Goal: Task Accomplishment & Management: Use online tool/utility

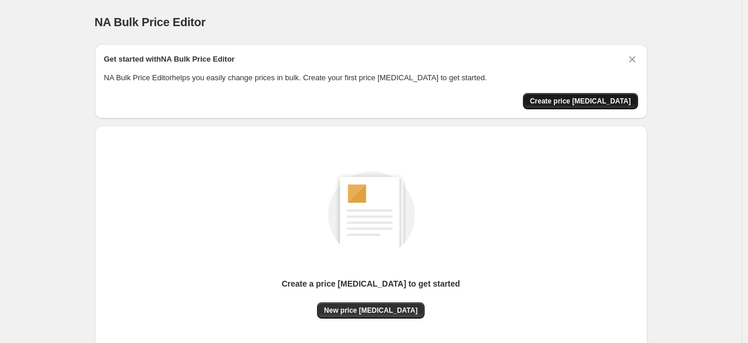
click at [590, 94] on button "Create price [MEDICAL_DATA]" at bounding box center [580, 101] width 115 height 16
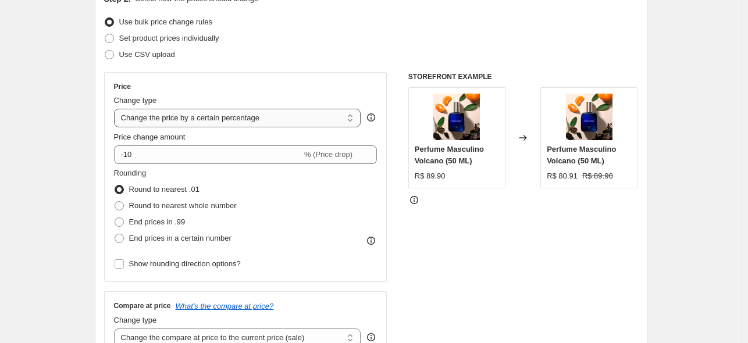
scroll to position [136, 0]
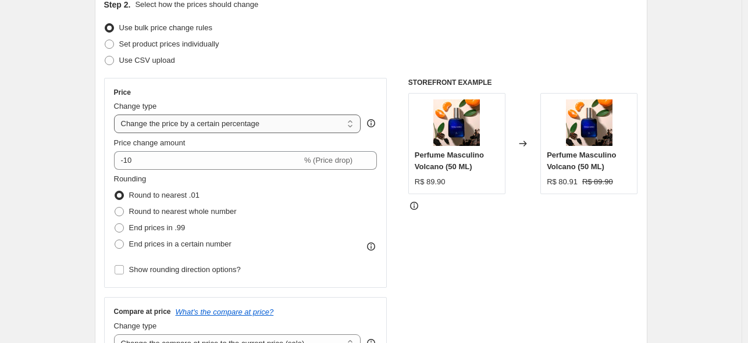
click at [218, 120] on select "Change the price to a certain amount Change the price by a certain amount Chang…" at bounding box center [237, 124] width 247 height 19
click at [220, 120] on select "Change the price to a certain amount Change the price by a certain amount Chang…" at bounding box center [237, 124] width 247 height 19
select select "to"
click at [116, 115] on select "Change the price to a certain amount Change the price by a certain amount Chang…" at bounding box center [237, 124] width 247 height 19
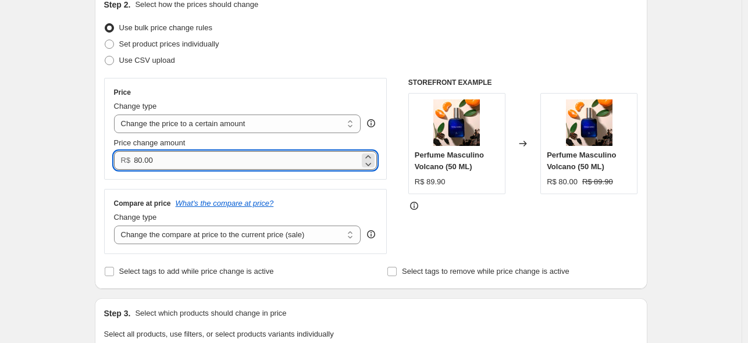
drag, startPoint x: 151, startPoint y: 165, endPoint x: 140, endPoint y: 167, distance: 11.9
click at [140, 167] on input "80.00" at bounding box center [247, 160] width 226 height 19
paste input "69.9"
type input "69.90"
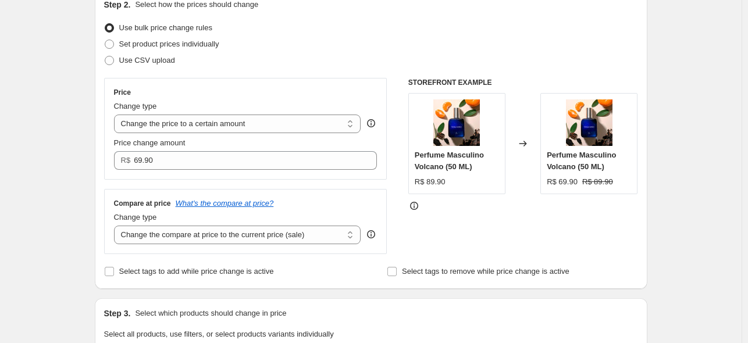
drag, startPoint x: 185, startPoint y: 171, endPoint x: 177, endPoint y: 187, distance: 18.0
click at [185, 171] on div "Price Change type Change the price to a certain amount Change the price by a ce…" at bounding box center [245, 129] width 283 height 102
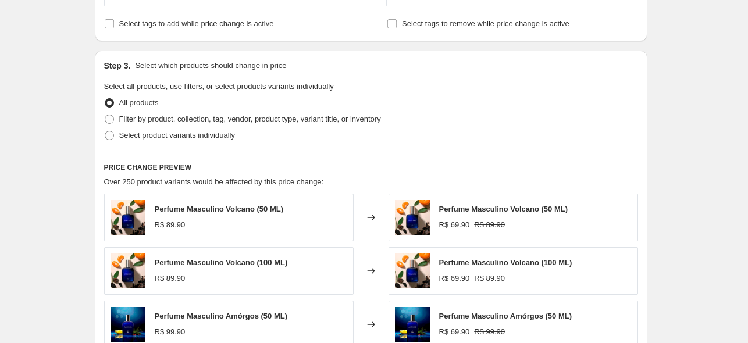
scroll to position [400, 0]
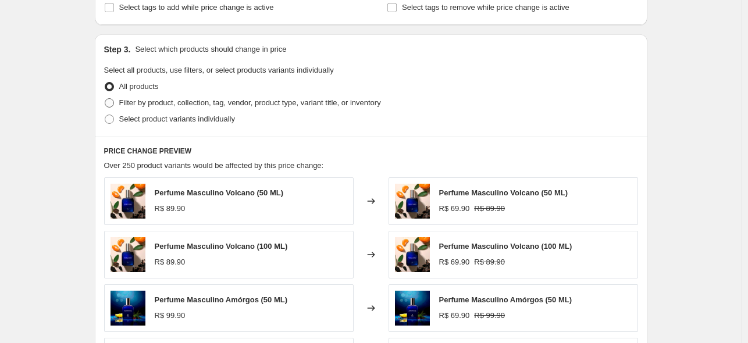
click at [158, 108] on span "Filter by product, collection, tag, vendor, product type, variant title, or inv…" at bounding box center [250, 103] width 262 height 12
click at [105, 99] on input "Filter by product, collection, tag, vendor, product type, variant title, or inv…" at bounding box center [105, 98] width 1 height 1
radio input "true"
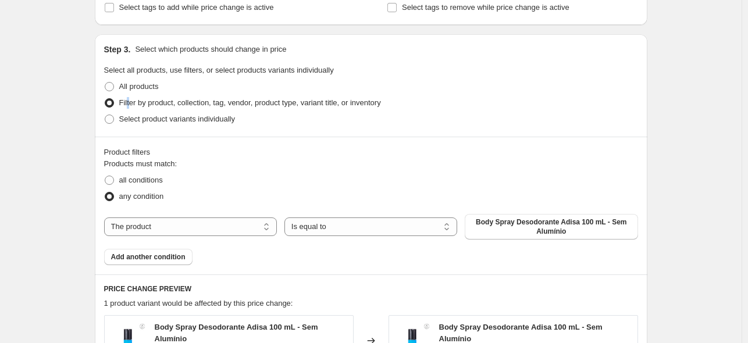
drag, startPoint x: 158, startPoint y: 108, endPoint x: 130, endPoint y: 109, distance: 27.9
click at [130, 109] on span "Filter by product, collection, tag, vendor, product type, variant title, or inv…" at bounding box center [250, 103] width 262 height 12
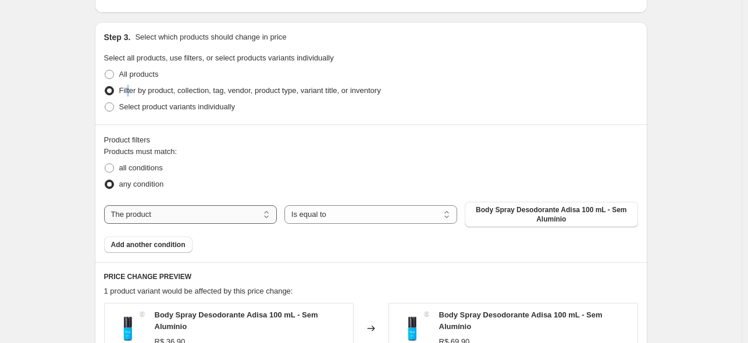
scroll to position [412, 0]
click at [185, 216] on select "The product The product's collection The product's tag The product's vendor The…" at bounding box center [190, 215] width 173 height 19
click at [183, 221] on select "The product The product's collection The product's tag The product's vendor The…" at bounding box center [190, 215] width 173 height 19
select select "tag"
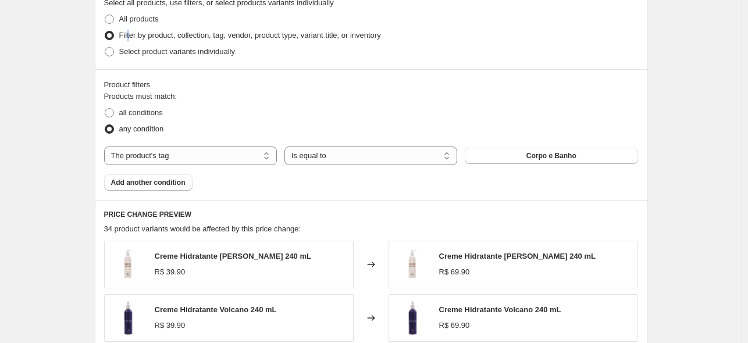
scroll to position [471, 0]
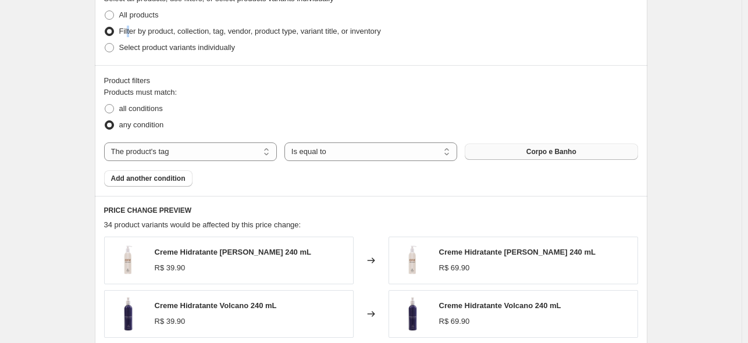
click at [505, 153] on button "Corpo e Banho" at bounding box center [550, 152] width 173 height 16
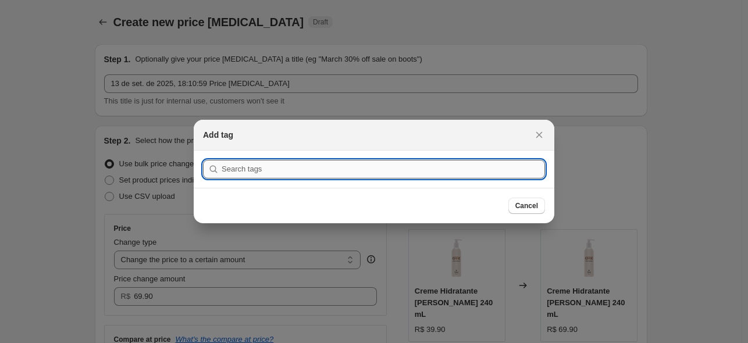
scroll to position [0, 0]
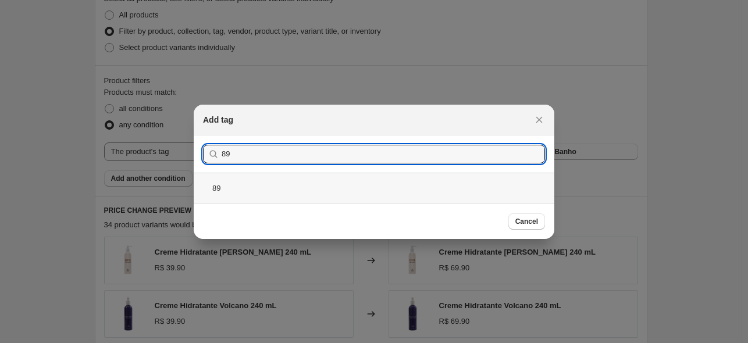
type input "89"
click at [278, 188] on div "89" at bounding box center [374, 188] width 360 height 31
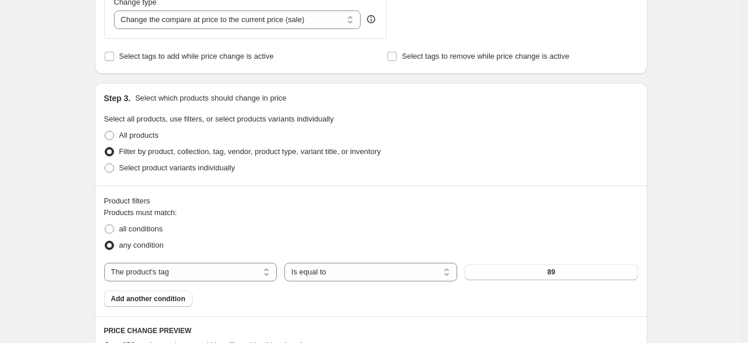
scroll to position [814, 0]
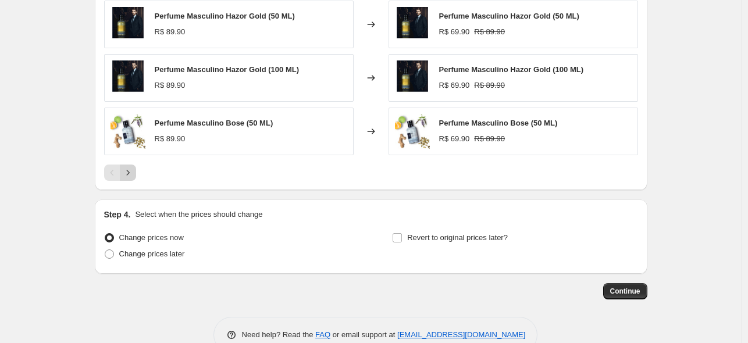
click at [133, 173] on icon "Next" at bounding box center [128, 173] width 12 height 12
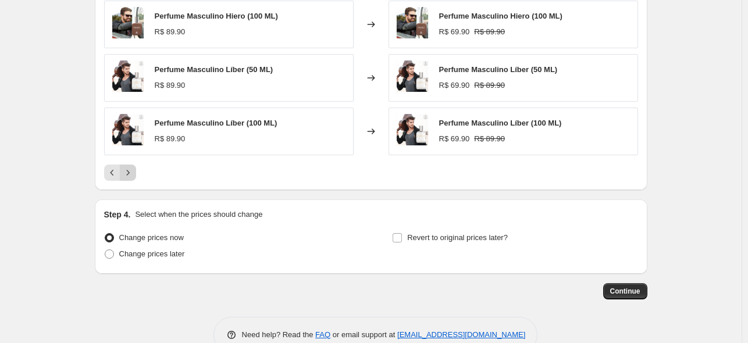
click at [133, 173] on icon "Next" at bounding box center [128, 173] width 12 height 12
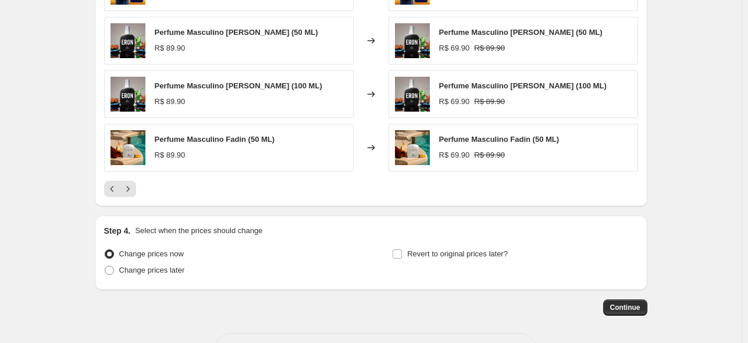
scroll to position [840, 0]
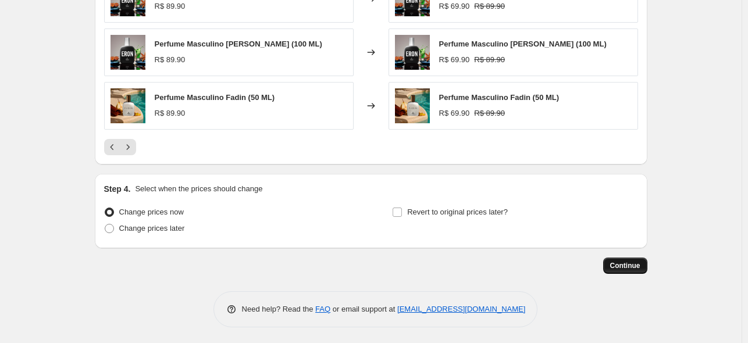
click at [625, 269] on button "Continue" at bounding box center [625, 266] width 44 height 16
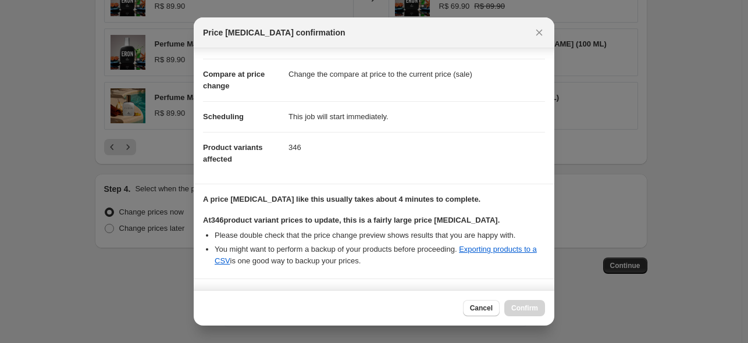
scroll to position [137, 0]
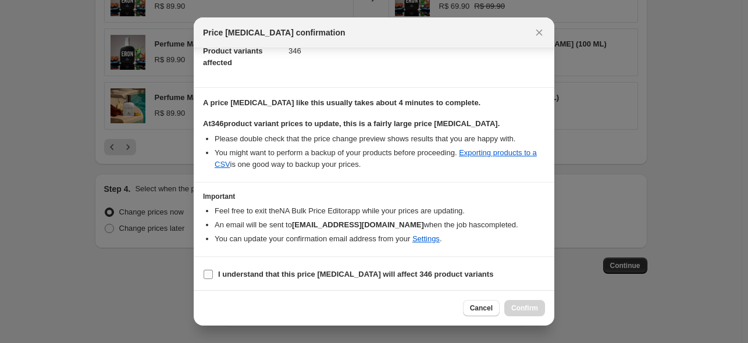
click at [285, 275] on b "I understand that this price change job will affect 346 product variants" at bounding box center [355, 274] width 275 height 9
click at [213, 275] on input "I understand that this price change job will affect 346 product variants" at bounding box center [207, 274] width 9 height 9
checkbox input "true"
click at [512, 309] on span "Confirm" at bounding box center [524, 307] width 27 height 9
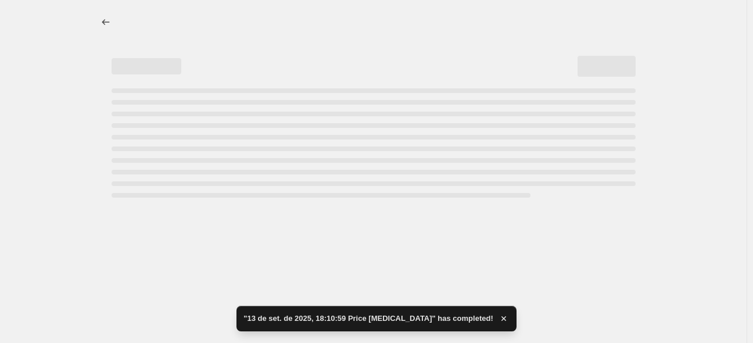
select select "tag"
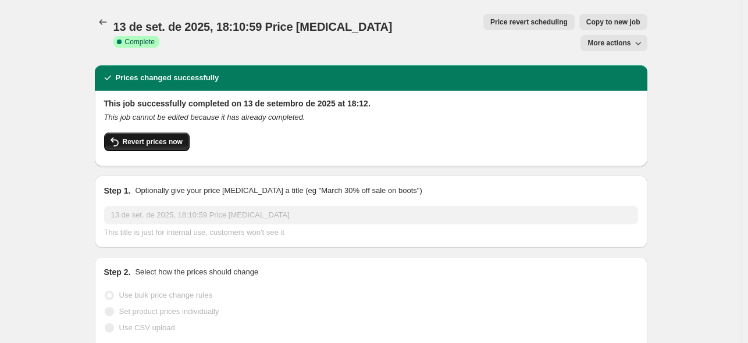
click at [142, 137] on span "Revert prices now" at bounding box center [153, 141] width 60 height 9
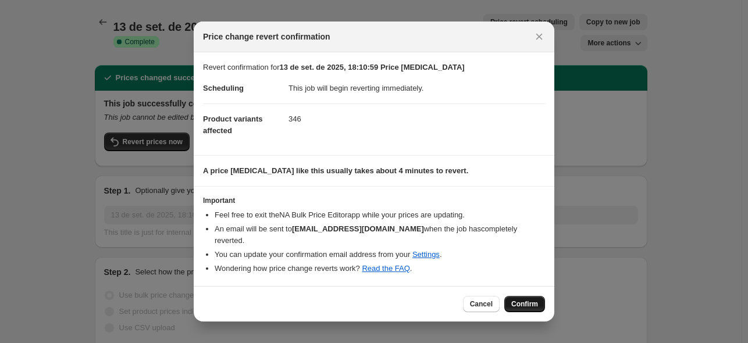
click at [533, 299] on span "Confirm" at bounding box center [524, 303] width 27 height 9
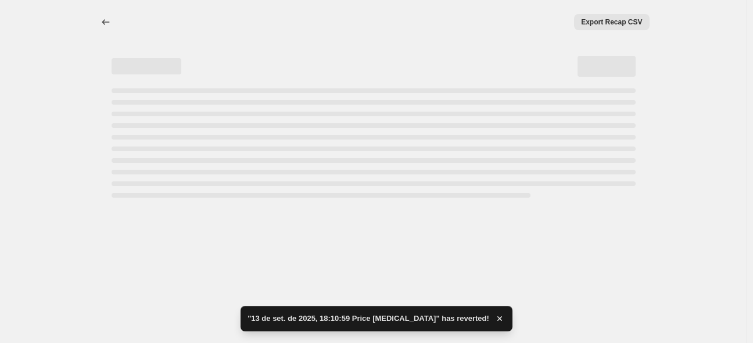
select select "tag"
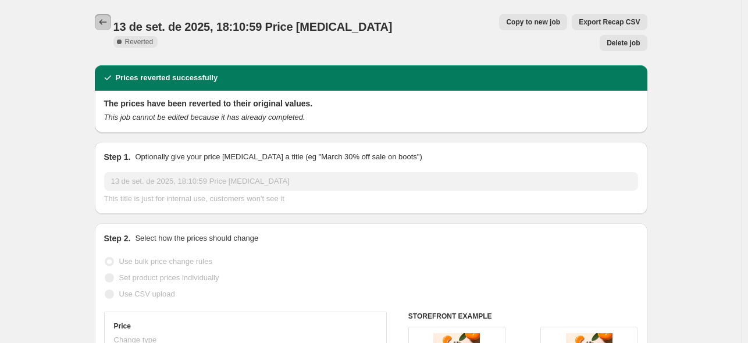
click at [111, 27] on button "Price change jobs" at bounding box center [103, 22] width 16 height 16
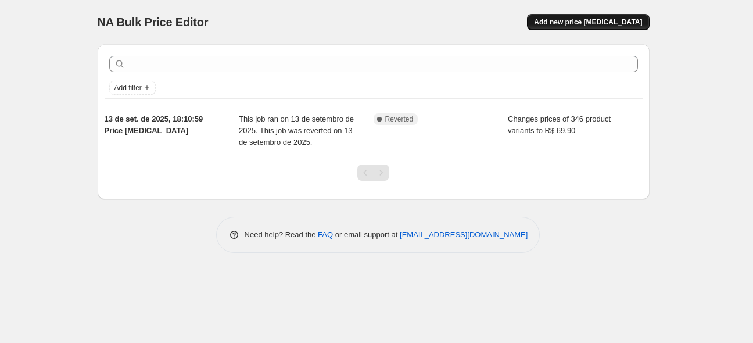
click at [574, 20] on span "Add new price [MEDICAL_DATA]" at bounding box center [588, 21] width 108 height 9
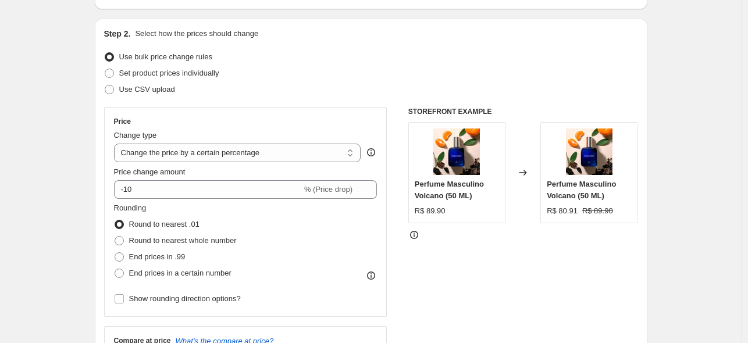
scroll to position [112, 0]
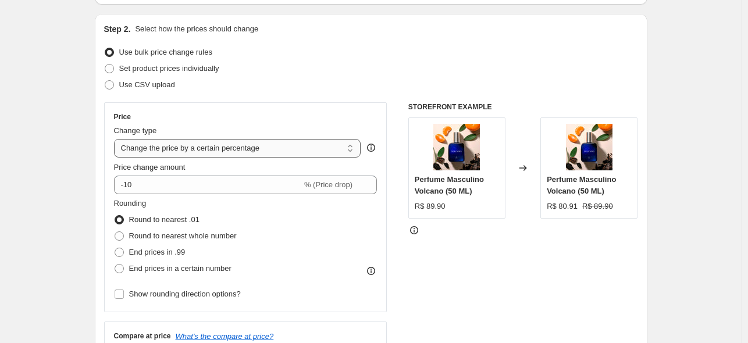
click at [231, 151] on select "Change the price to a certain amount Change the price by a certain amount Chang…" at bounding box center [237, 148] width 247 height 19
select select "to"
click at [116, 139] on select "Change the price to a certain amount Change the price by a certain amount Chang…" at bounding box center [237, 148] width 247 height 19
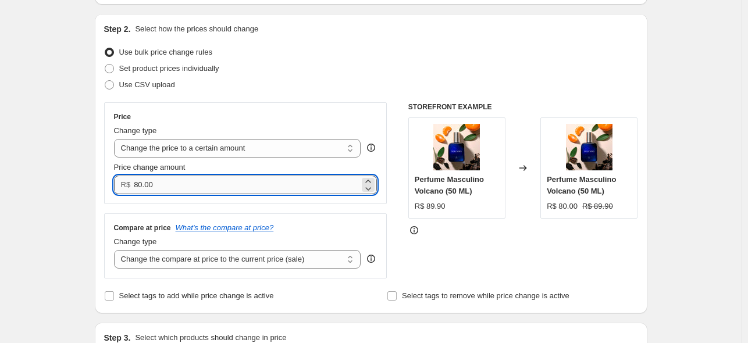
drag, startPoint x: 188, startPoint y: 185, endPoint x: 150, endPoint y: 187, distance: 38.4
click at [152, 187] on input "80.00" at bounding box center [247, 185] width 226 height 19
click at [150, 187] on input "80.00" at bounding box center [247, 185] width 226 height 19
drag, startPoint x: 168, startPoint y: 183, endPoint x: 139, endPoint y: 185, distance: 29.2
click at [139, 185] on input "80.00" at bounding box center [247, 185] width 226 height 19
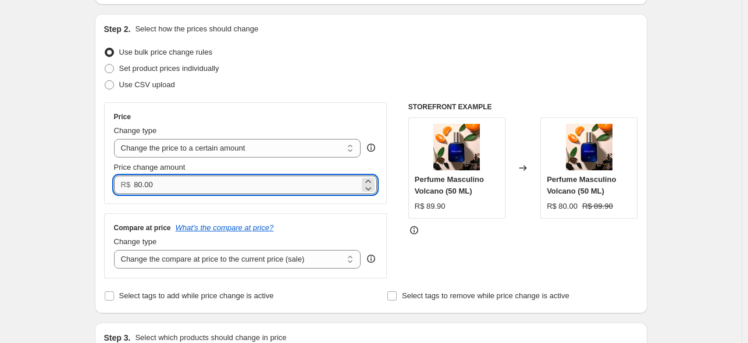
paste input "49.9"
click at [180, 190] on input "849.90" at bounding box center [247, 185] width 226 height 19
drag, startPoint x: 178, startPoint y: 189, endPoint x: 116, endPoint y: 183, distance: 63.2
click at [116, 183] on div "Price Change type Change the price to a certain amount Change the price by a ce…" at bounding box center [245, 153] width 283 height 102
paste input "number"
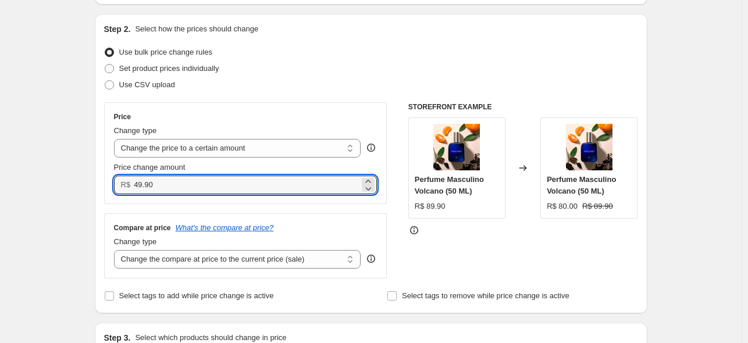
type input "49.90"
drag, startPoint x: 104, startPoint y: 153, endPoint x: 130, endPoint y: 146, distance: 26.5
click at [105, 151] on div "Step 2. Select how the prices should change Use bulk price change rules Set pro…" at bounding box center [371, 163] width 552 height 299
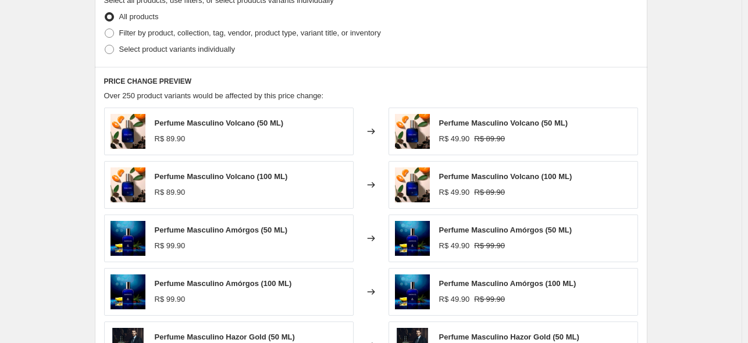
scroll to position [470, 0]
click at [131, 34] on span "Filter by product, collection, tag, vendor, product type, variant title, or inv…" at bounding box center [250, 32] width 262 height 9
click at [105, 29] on input "Filter by product, collection, tag, vendor, product type, variant title, or inv…" at bounding box center [105, 28] width 1 height 1
radio input "true"
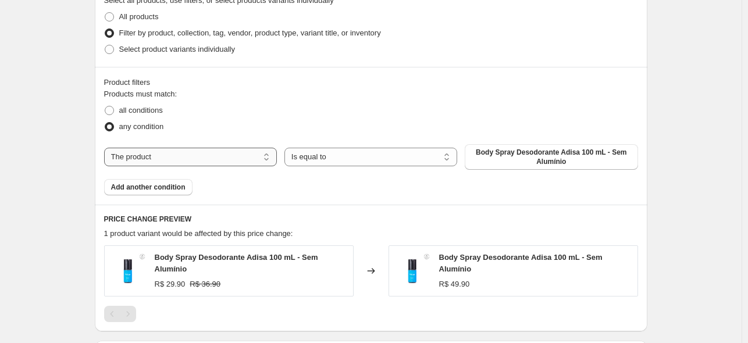
click at [208, 164] on select "The product The product's collection The product's tag The product's vendor The…" at bounding box center [190, 157] width 173 height 19
select select "tag"
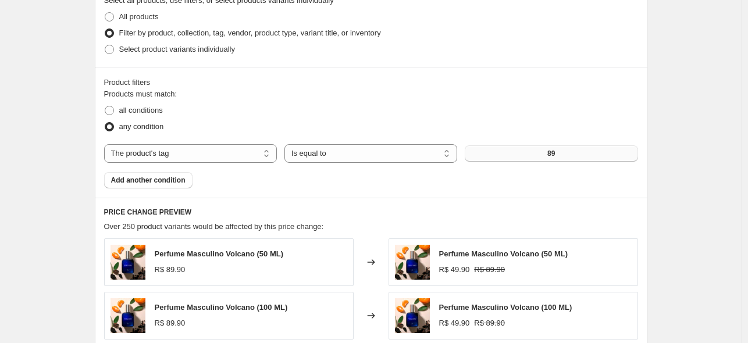
click at [529, 155] on button "89" at bounding box center [550, 153] width 173 height 16
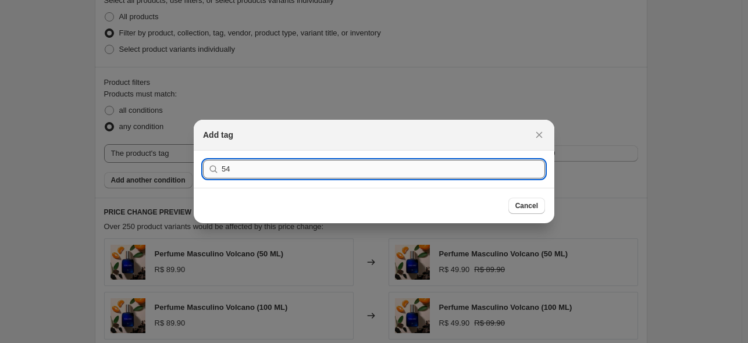
type input "54"
click at [203, 151] on button "Submit" at bounding box center [219, 157] width 33 height 12
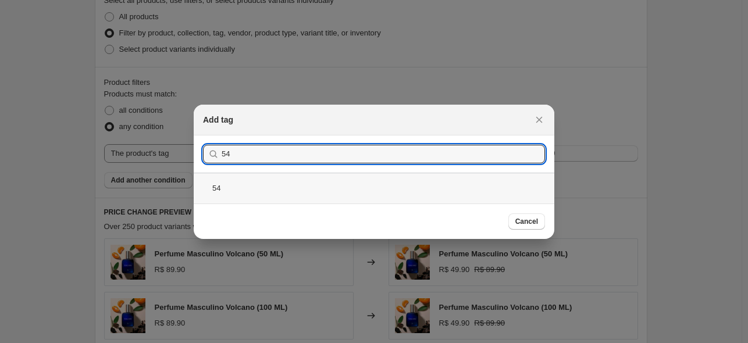
click at [266, 176] on div "54" at bounding box center [374, 188] width 360 height 31
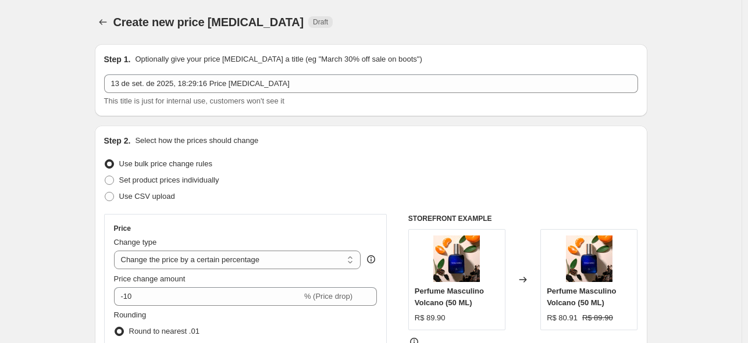
drag, startPoint x: 197, startPoint y: 253, endPoint x: 217, endPoint y: 271, distance: 27.6
click at [197, 253] on select "Change the price to a certain amount Change the price by a certain amount Chang…" at bounding box center [237, 260] width 247 height 19
select select "to"
click at [116, 251] on select "Change the price to a certain amount Change the price by a certain amount Chang…" at bounding box center [237, 260] width 247 height 19
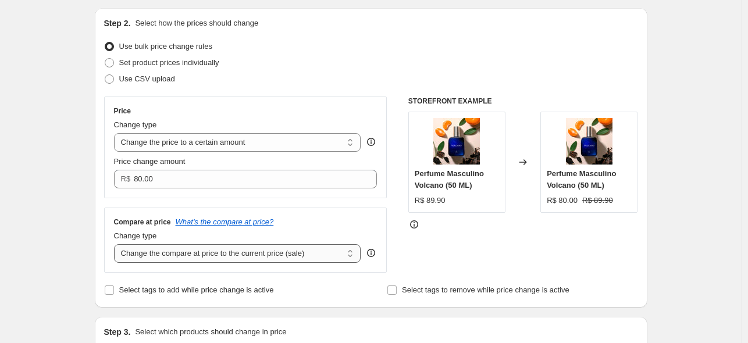
scroll to position [137, 0]
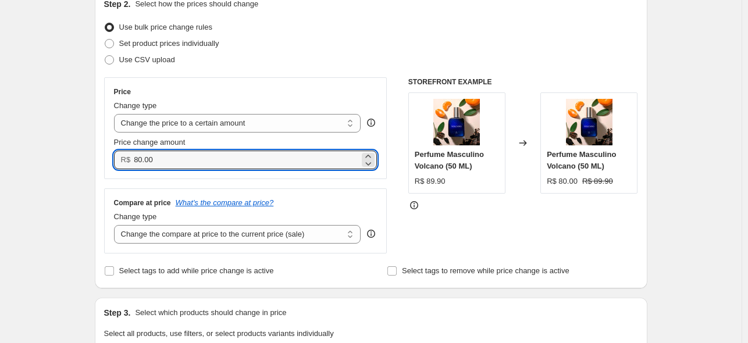
drag, startPoint x: 213, startPoint y: 166, endPoint x: 40, endPoint y: 165, distance: 173.2
paste input "59.9"
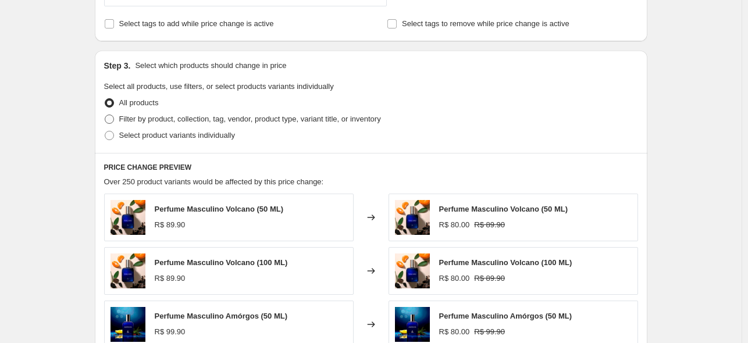
type input "59.90"
click at [173, 120] on span "Filter by product, collection, tag, vendor, product type, variant title, or inv…" at bounding box center [250, 119] width 262 height 9
click at [105, 115] on input "Filter by product, collection, tag, vendor, product type, variant title, or inv…" at bounding box center [105, 115] width 1 height 1
radio input "true"
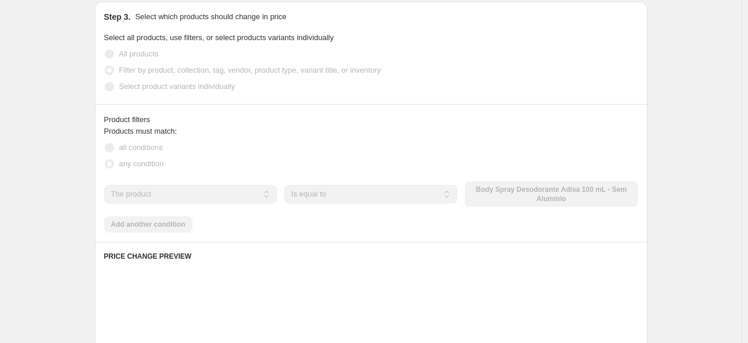
scroll to position [439, 0]
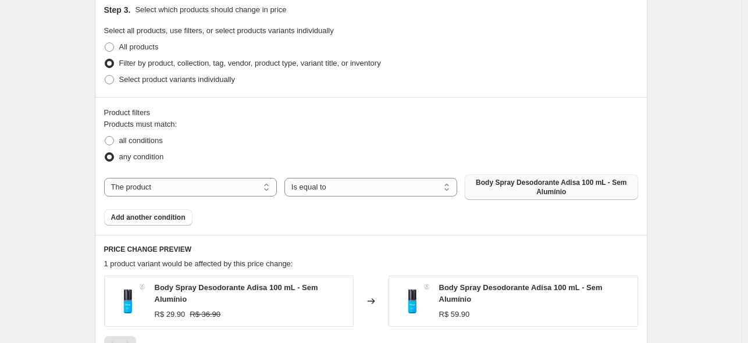
click at [510, 192] on span "Body Spray Desodorante Adisa 100 mL - Sem Alumínio" at bounding box center [550, 187] width 159 height 19
drag, startPoint x: 184, startPoint y: 190, endPoint x: 181, endPoint y: 196, distance: 6.5
click at [184, 190] on select "The product The product's collection The product's tag The product's vendor The…" at bounding box center [190, 187] width 173 height 19
select select "tag"
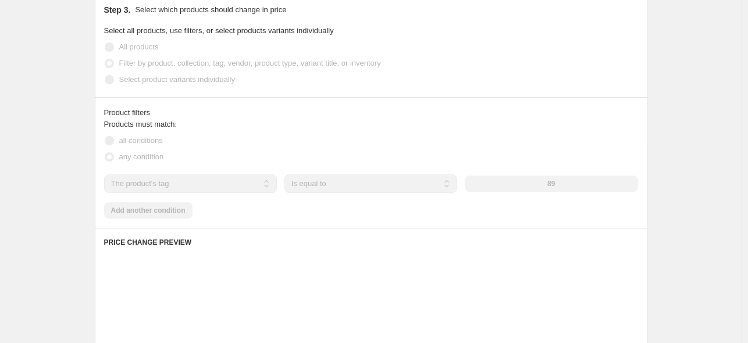
click at [519, 188] on div "89" at bounding box center [550, 184] width 173 height 16
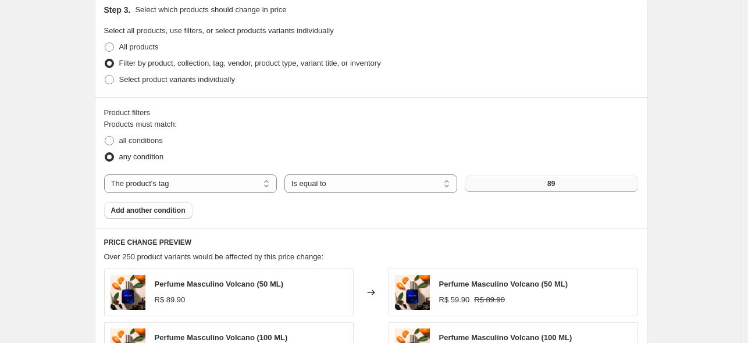
click at [519, 188] on button "89" at bounding box center [550, 184] width 173 height 16
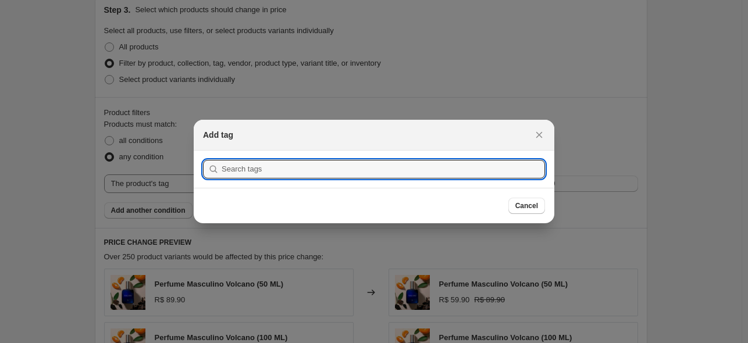
scroll to position [0, 0]
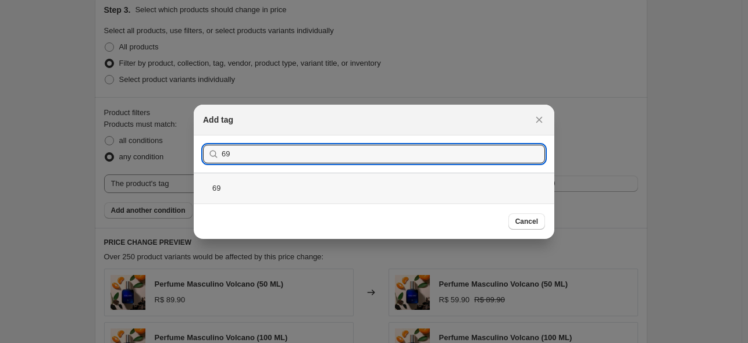
type input "69"
click at [270, 186] on div "69" at bounding box center [374, 188] width 360 height 31
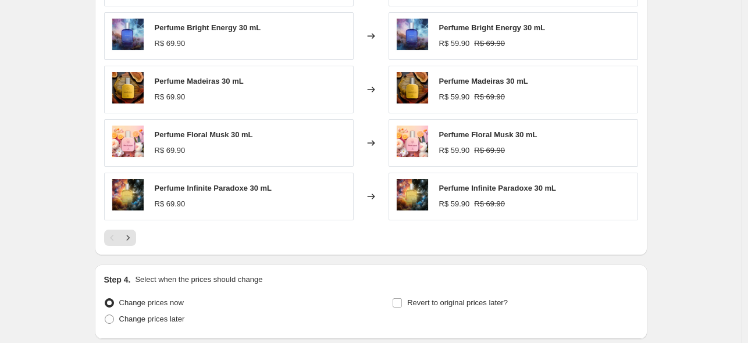
scroll to position [748, 0]
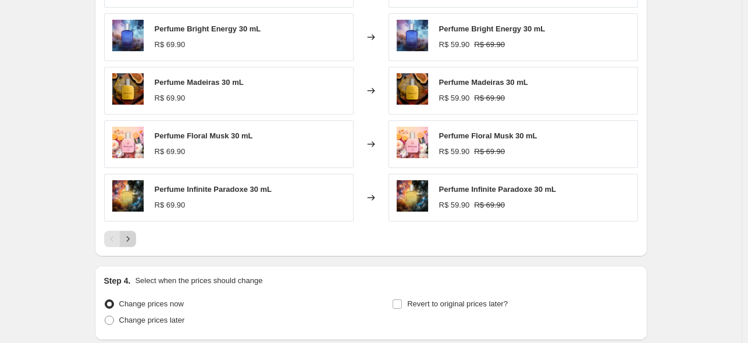
click at [130, 238] on icon "Next" at bounding box center [128, 239] width 12 height 12
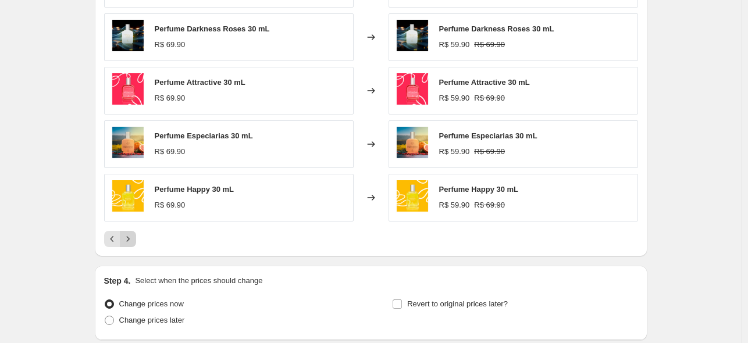
click at [133, 241] on icon "Next" at bounding box center [128, 239] width 12 height 12
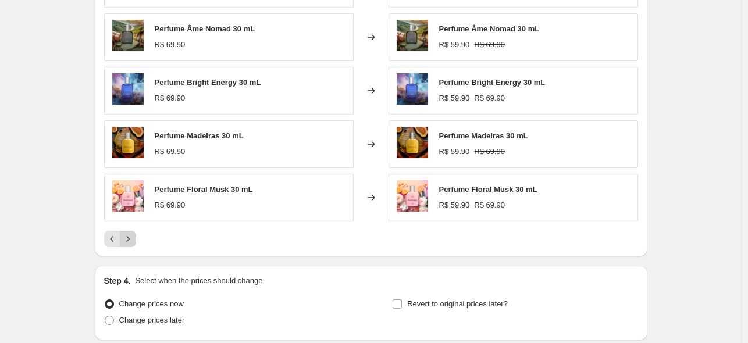
click at [133, 241] on icon "Next" at bounding box center [128, 239] width 12 height 12
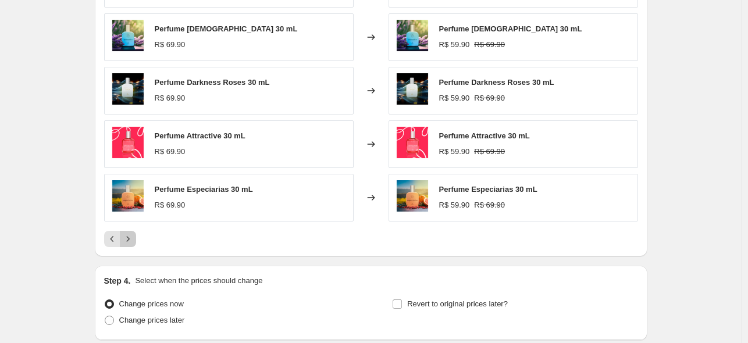
click at [133, 241] on icon "Next" at bounding box center [128, 239] width 12 height 12
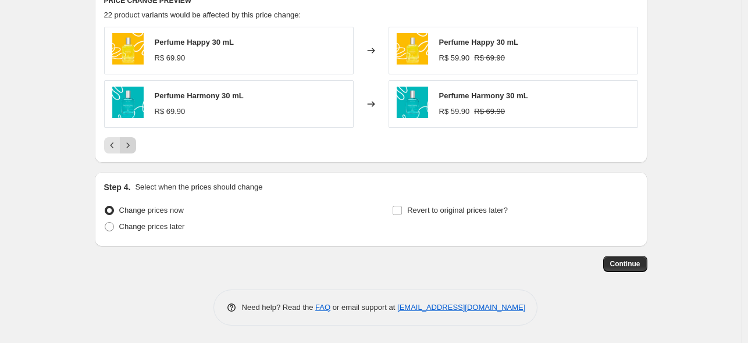
scroll to position [680, 0]
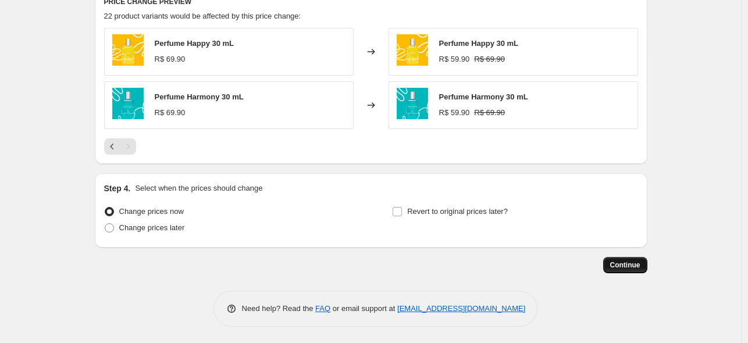
click at [632, 264] on span "Continue" at bounding box center [625, 264] width 30 height 9
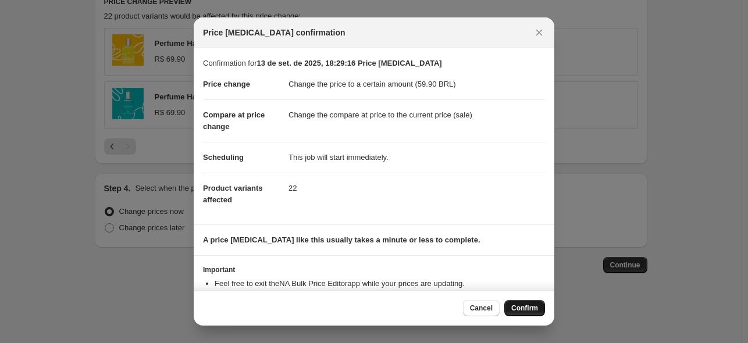
click at [530, 312] on span "Confirm" at bounding box center [524, 307] width 27 height 9
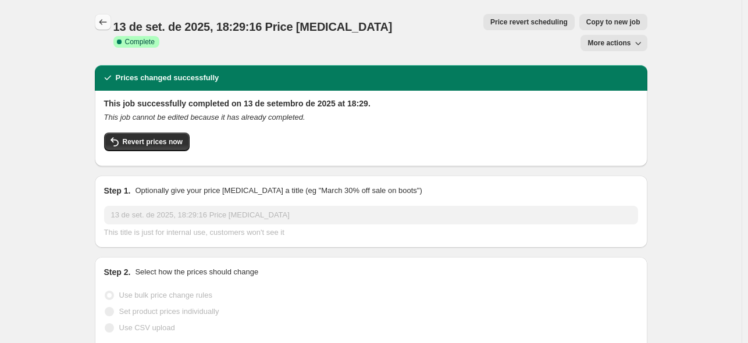
click at [109, 15] on button "Price change jobs" at bounding box center [103, 22] width 16 height 16
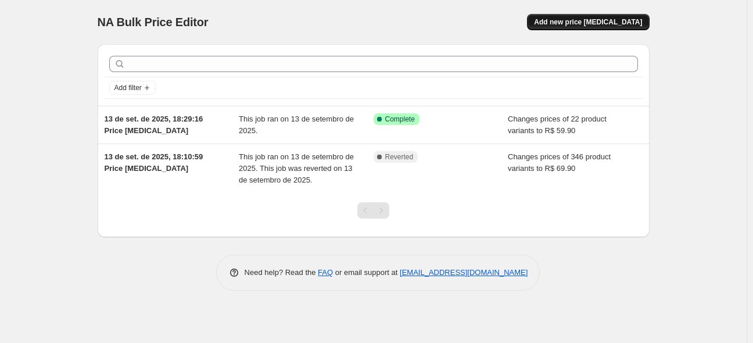
click at [598, 19] on span "Add new price [MEDICAL_DATA]" at bounding box center [588, 21] width 108 height 9
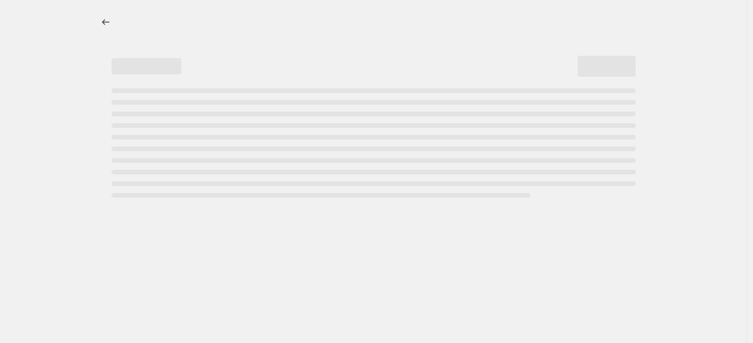
select select "percentage"
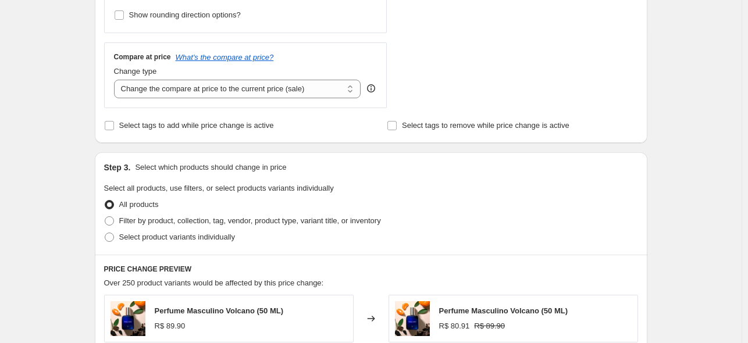
scroll to position [392, 0]
click at [137, 219] on span "Filter by product, collection, tag, vendor, product type, variant title, or inv…" at bounding box center [250, 219] width 262 height 9
click at [105, 216] on input "Filter by product, collection, tag, vendor, product type, variant title, or inv…" at bounding box center [105, 215] width 1 height 1
radio input "true"
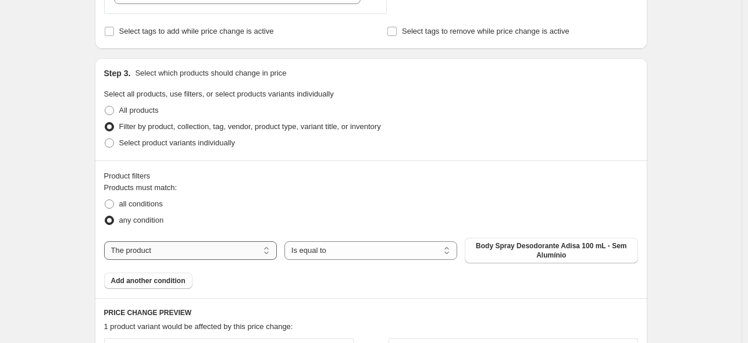
scroll to position [493, 0]
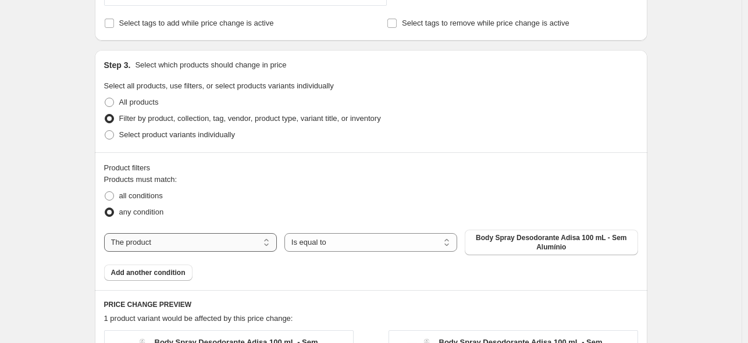
click at [223, 241] on select "The product The product's collection The product's tag The product's vendor The…" at bounding box center [190, 242] width 173 height 19
click at [508, 248] on span "Body Spray Desodorante Adisa 100 mL - Sem Alumínio" at bounding box center [550, 242] width 159 height 19
click at [185, 246] on select "The product The product's collection The product's tag The product's vendor The…" at bounding box center [190, 242] width 173 height 19
select select "tag"
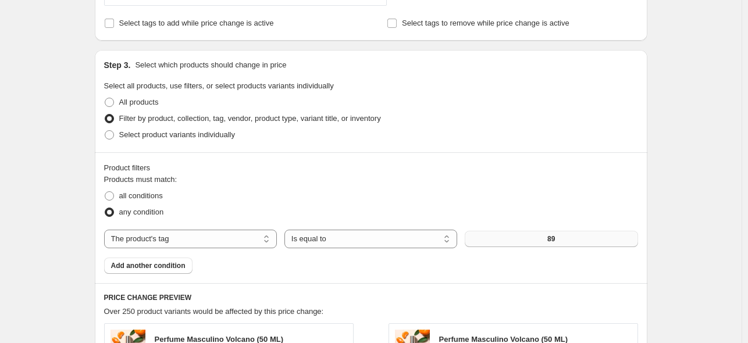
click at [538, 246] on button "89" at bounding box center [550, 239] width 173 height 16
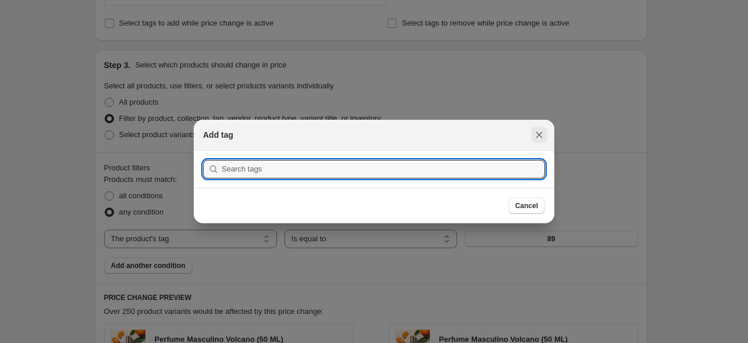
click at [537, 130] on button "Close" at bounding box center [539, 135] width 16 height 16
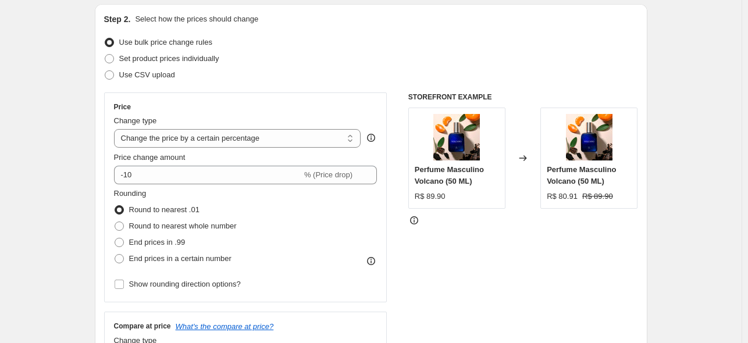
scroll to position [0, 0]
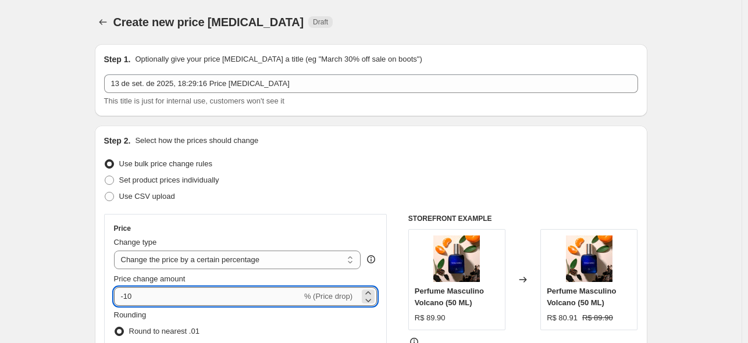
drag, startPoint x: 182, startPoint y: 288, endPoint x: 178, endPoint y: 299, distance: 11.6
click at [182, 288] on input "-10" at bounding box center [208, 296] width 188 height 19
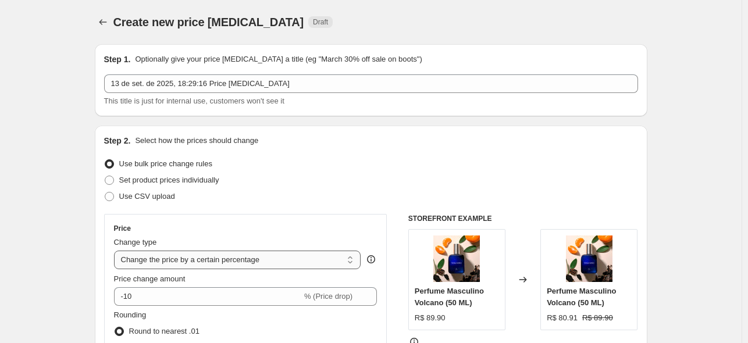
click at [284, 260] on select "Change the price to a certain amount Change the price by a certain amount Chang…" at bounding box center [237, 260] width 247 height 19
select select "to"
click at [116, 251] on select "Change the price to a certain amount Change the price by a certain amount Chang…" at bounding box center [237, 260] width 247 height 19
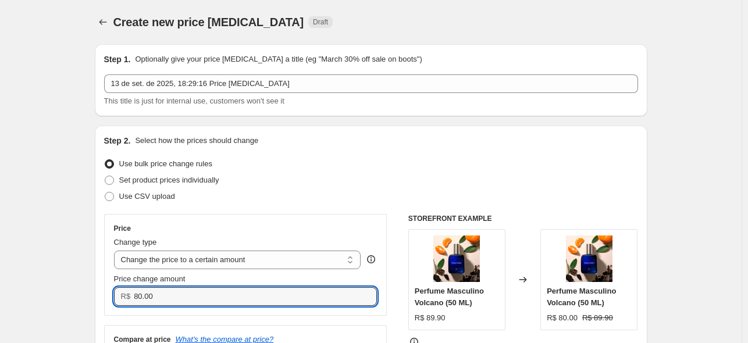
drag, startPoint x: 95, startPoint y: 305, endPoint x: 63, endPoint y: 298, distance: 32.7
paste input "69.9"
type input "69.90"
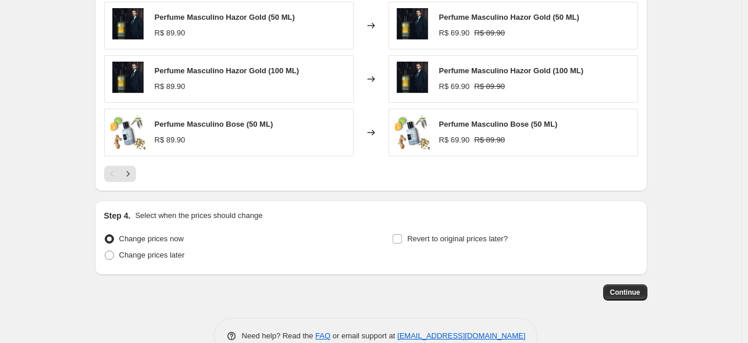
scroll to position [840, 0]
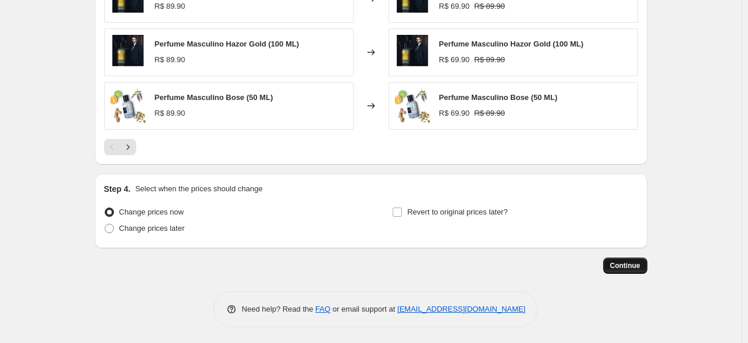
click at [617, 258] on button "Continue" at bounding box center [625, 266] width 44 height 16
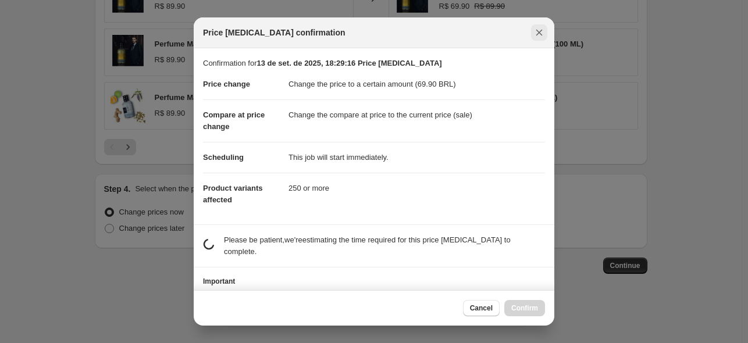
click at [539, 34] on icon "Close" at bounding box center [539, 33] width 12 height 12
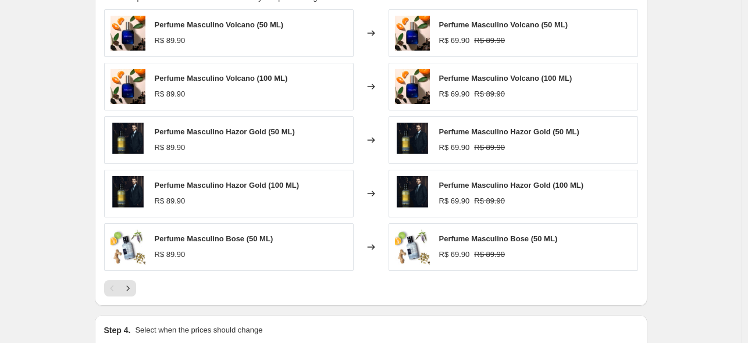
scroll to position [702, 0]
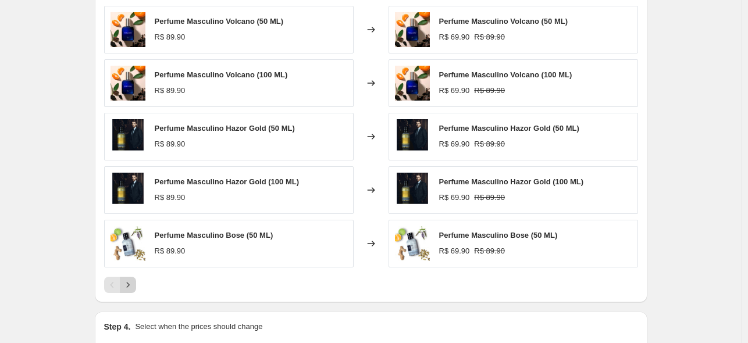
click at [131, 287] on icon "Next" at bounding box center [128, 285] width 12 height 12
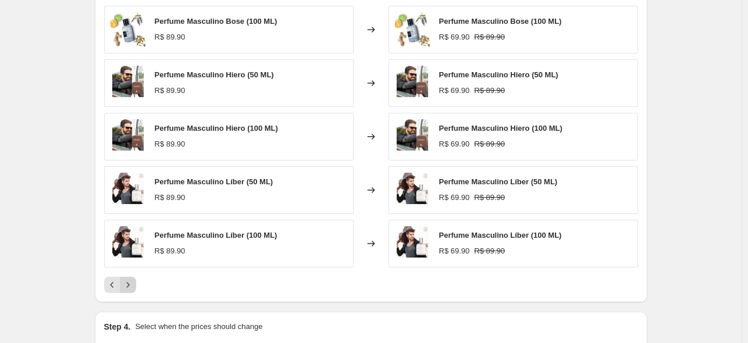
click at [131, 287] on icon "Next" at bounding box center [128, 285] width 12 height 12
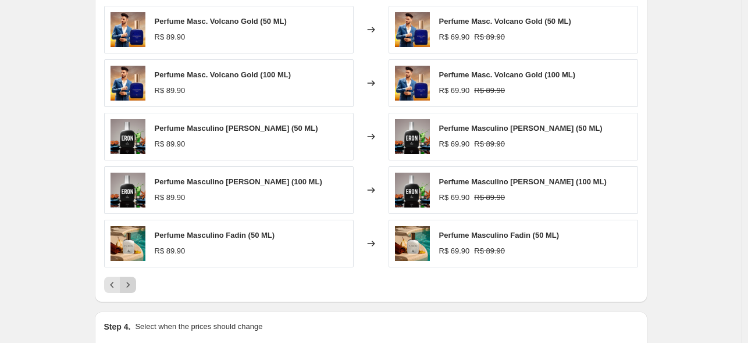
click at [131, 287] on icon "Next" at bounding box center [128, 285] width 12 height 12
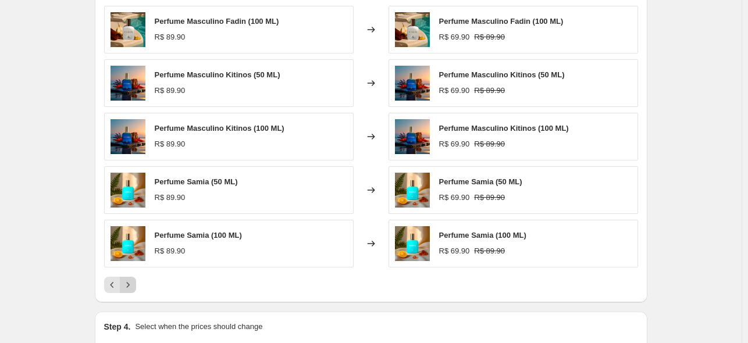
click at [131, 287] on icon "Next" at bounding box center [128, 285] width 12 height 12
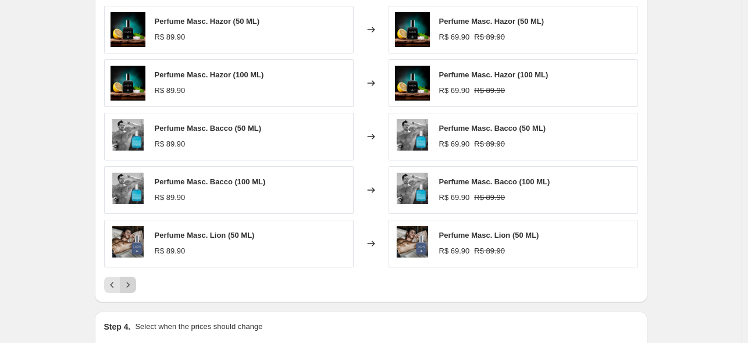
click at [131, 287] on icon "Next" at bounding box center [128, 285] width 12 height 12
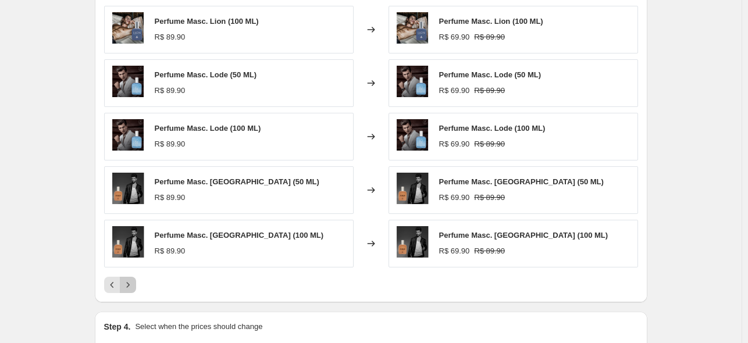
click at [131, 287] on icon "Next" at bounding box center [128, 285] width 12 height 12
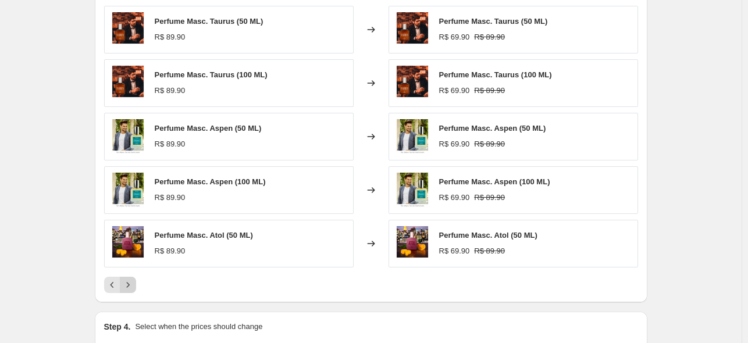
click at [131, 287] on icon "Next" at bounding box center [128, 285] width 12 height 12
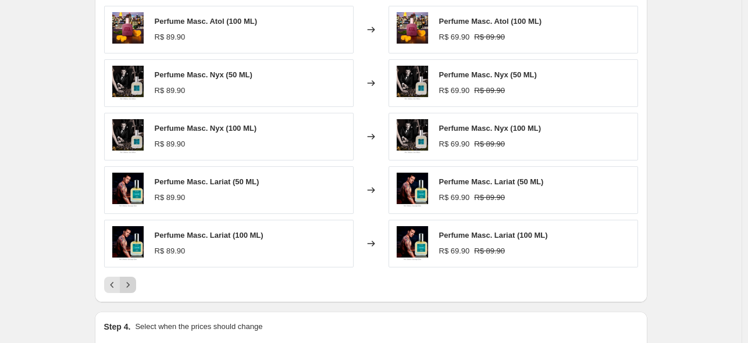
click at [131, 287] on icon "Next" at bounding box center [128, 285] width 12 height 12
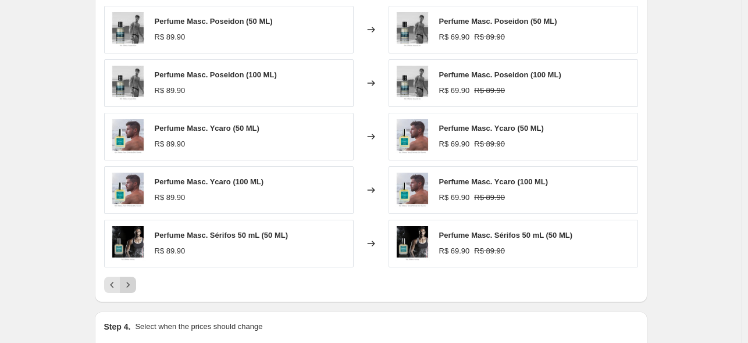
click at [131, 287] on icon "Next" at bounding box center [128, 285] width 12 height 12
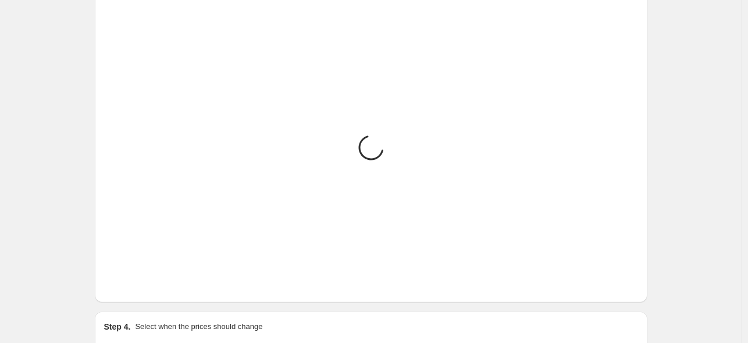
click at [131, 287] on icon "Next" at bounding box center [128, 285] width 12 height 12
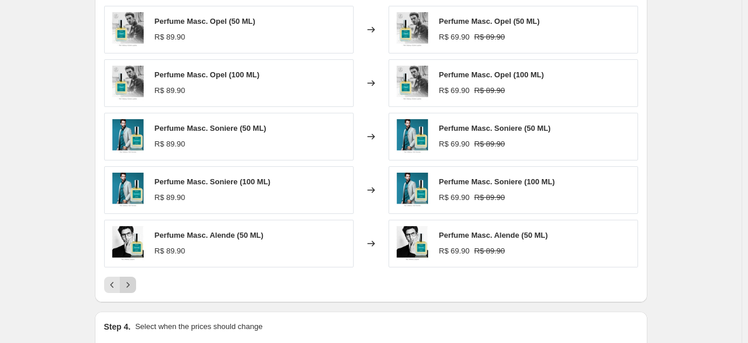
click at [131, 287] on icon "Next" at bounding box center [128, 285] width 12 height 12
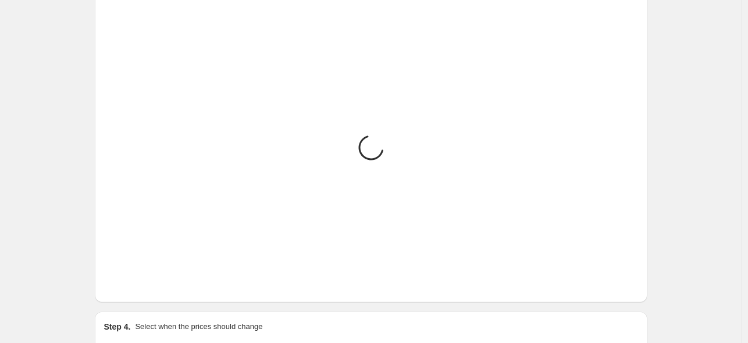
click at [131, 287] on icon "Next" at bounding box center [128, 285] width 12 height 12
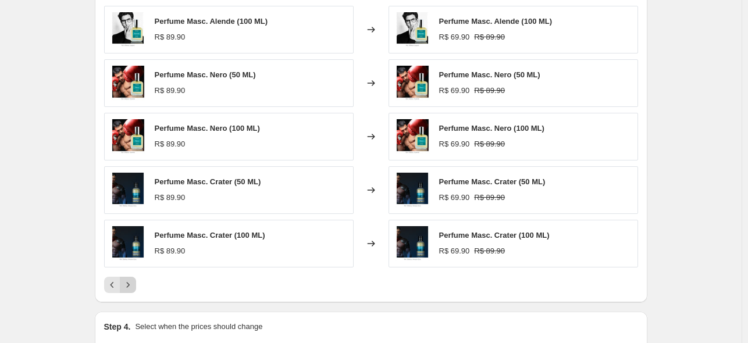
click at [131, 287] on icon "Next" at bounding box center [128, 285] width 12 height 12
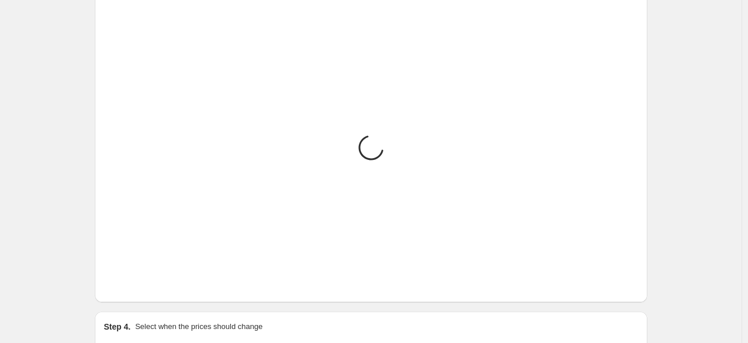
click at [131, 287] on icon "Next" at bounding box center [128, 285] width 12 height 12
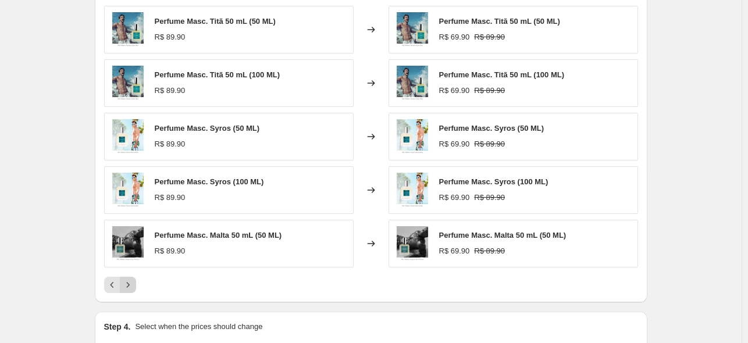
click at [131, 287] on icon "Next" at bounding box center [128, 285] width 12 height 12
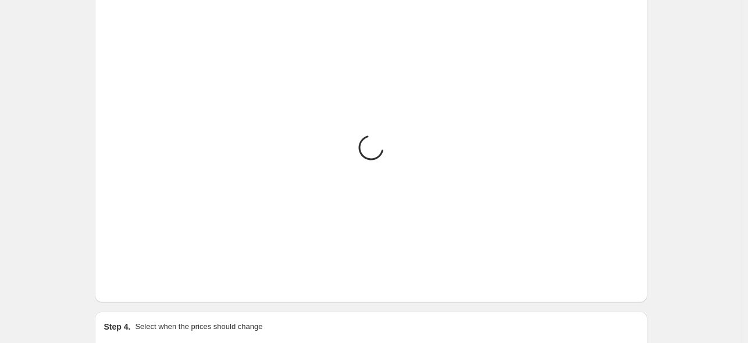
click at [131, 287] on icon "Next" at bounding box center [128, 285] width 12 height 12
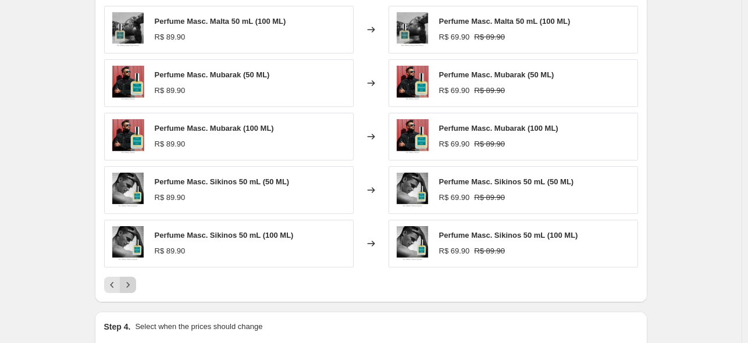
click at [131, 287] on icon "Next" at bounding box center [128, 285] width 12 height 12
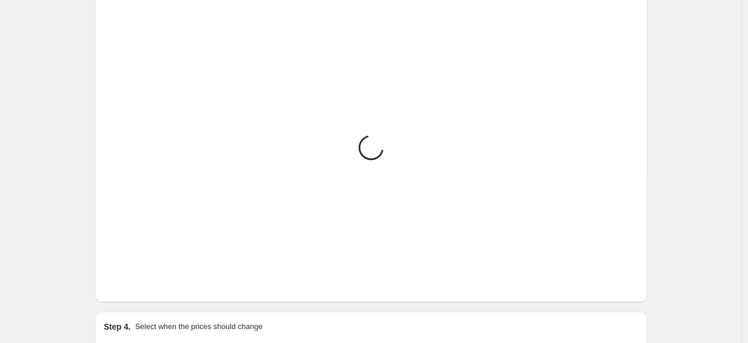
click at [131, 287] on icon "Next" at bounding box center [128, 285] width 12 height 12
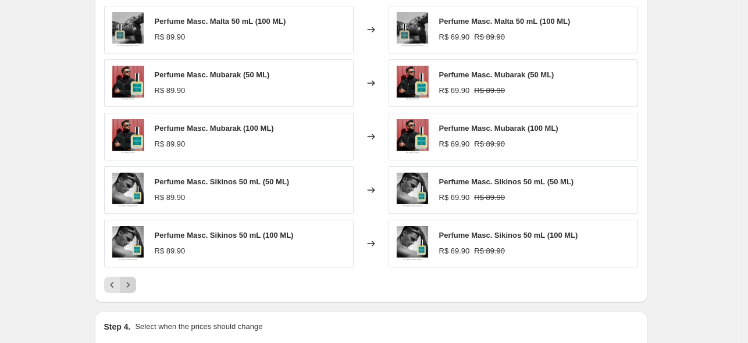
click at [131, 287] on icon "Next" at bounding box center [128, 285] width 12 height 12
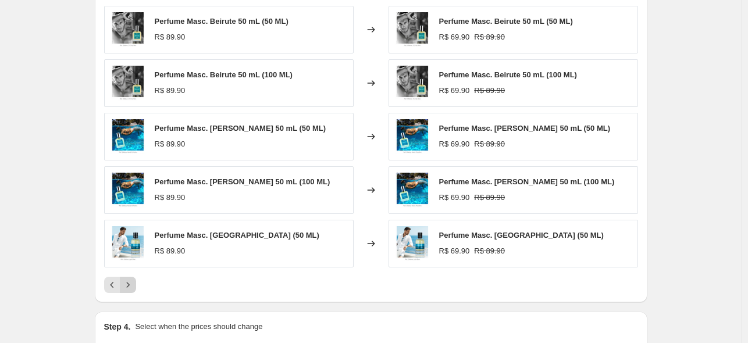
click at [131, 287] on icon "Next" at bounding box center [128, 285] width 12 height 12
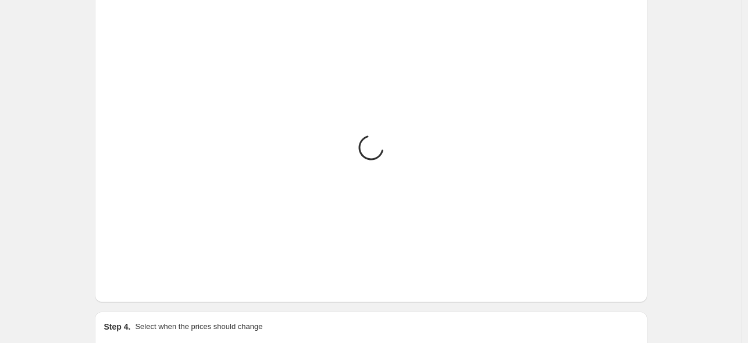
click at [131, 287] on icon "Next" at bounding box center [128, 285] width 12 height 12
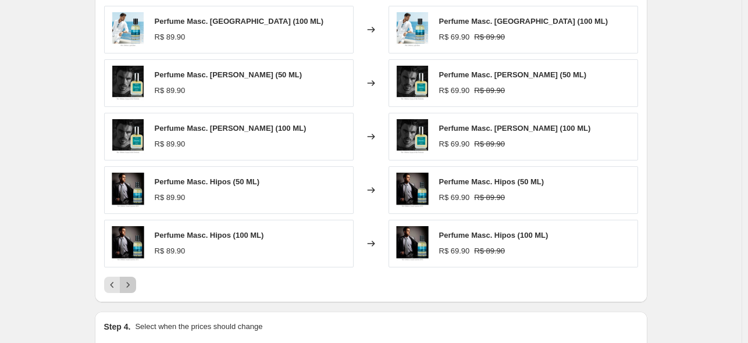
click at [131, 287] on icon "Next" at bounding box center [128, 285] width 12 height 12
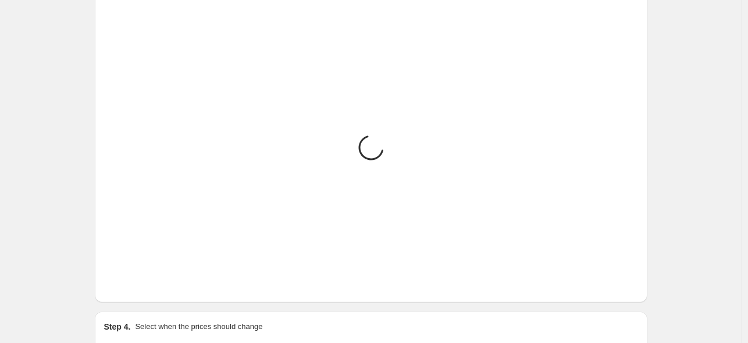
click at [131, 287] on icon "Next" at bounding box center [128, 285] width 12 height 12
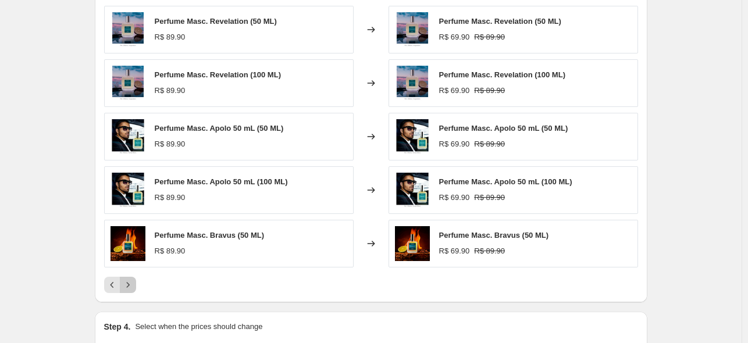
click at [131, 287] on icon "Next" at bounding box center [128, 285] width 12 height 12
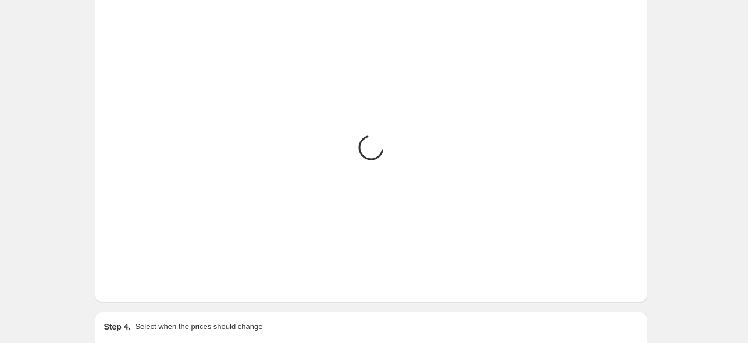
click at [131, 287] on icon "Next" at bounding box center [128, 285] width 12 height 12
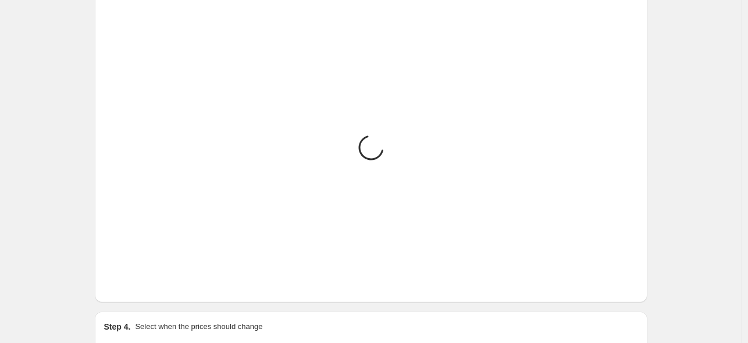
click at [131, 287] on icon "Next" at bounding box center [128, 285] width 12 height 12
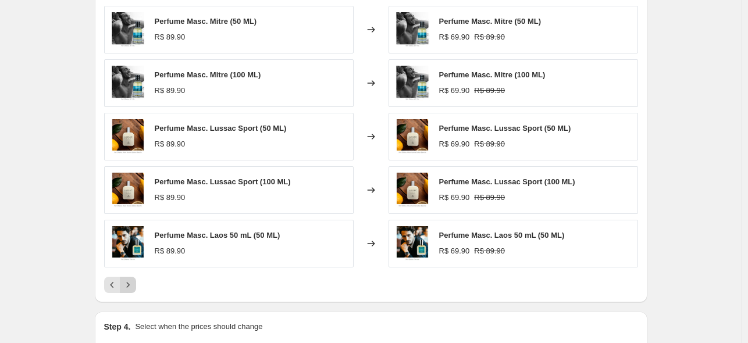
click at [131, 287] on icon "Next" at bounding box center [128, 285] width 12 height 12
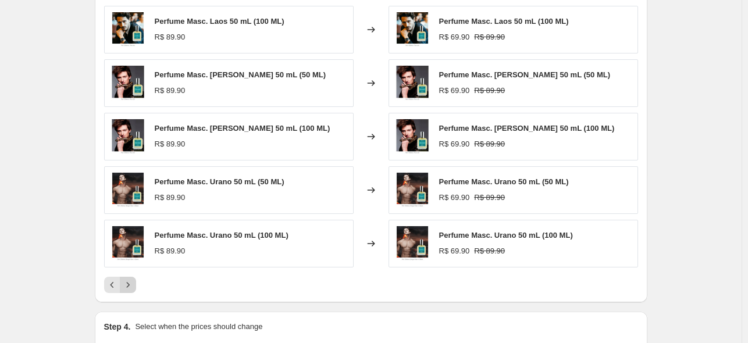
click at [131, 287] on icon "Next" at bounding box center [128, 285] width 12 height 12
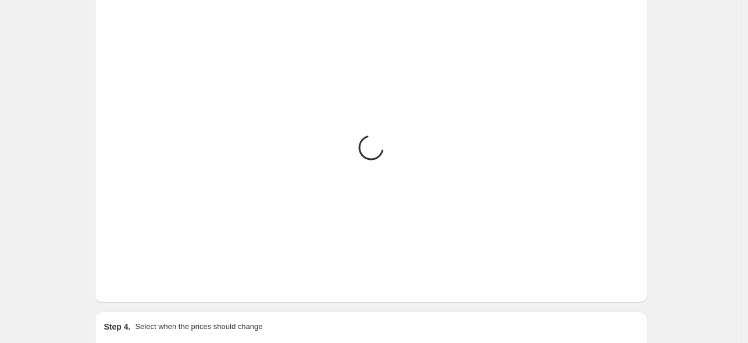
click at [131, 287] on icon "Next" at bounding box center [128, 285] width 12 height 12
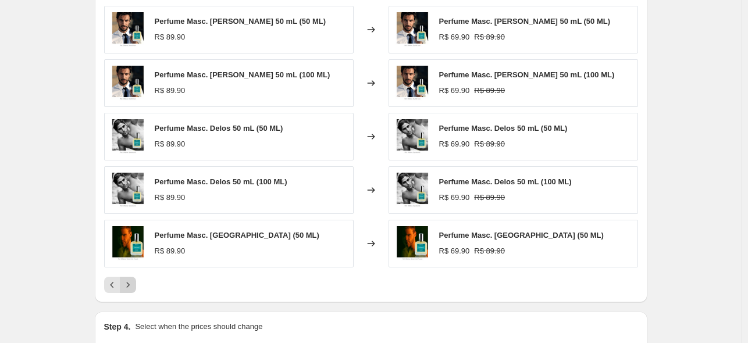
click at [131, 287] on icon "Next" at bounding box center [128, 285] width 12 height 12
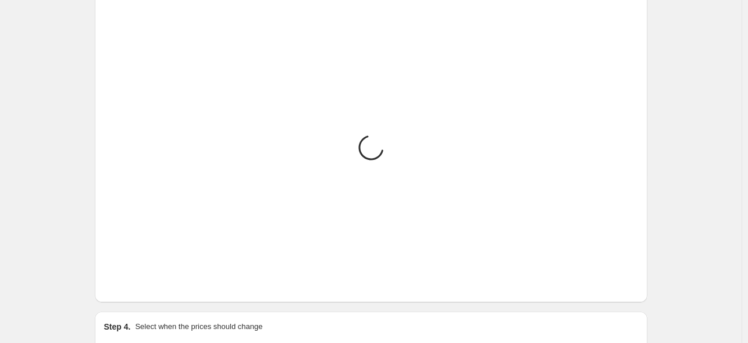
click at [131, 287] on icon "Next" at bounding box center [128, 285] width 12 height 12
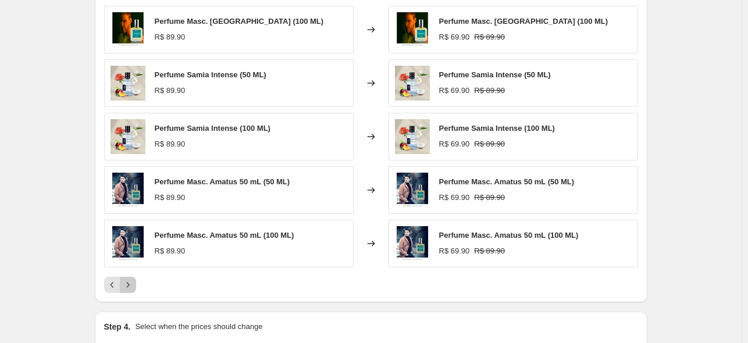
click at [131, 287] on icon "Next" at bounding box center [128, 285] width 12 height 12
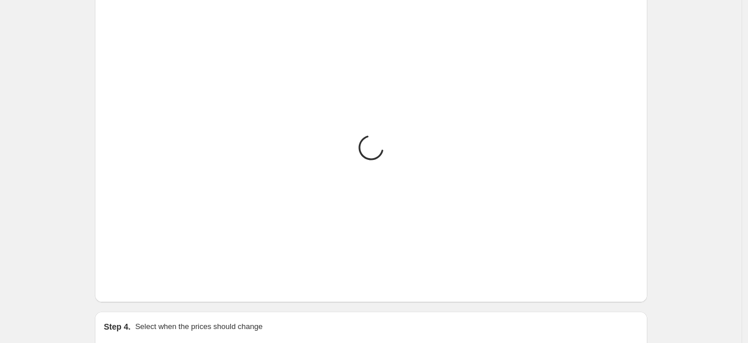
click at [131, 287] on icon "Next" at bounding box center [128, 285] width 12 height 12
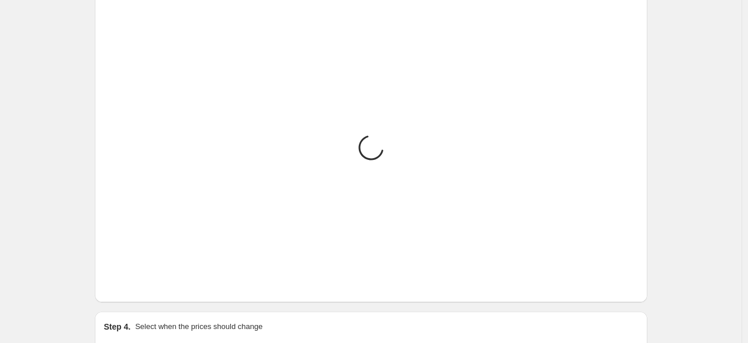
click at [131, 287] on icon "Next" at bounding box center [128, 285] width 12 height 12
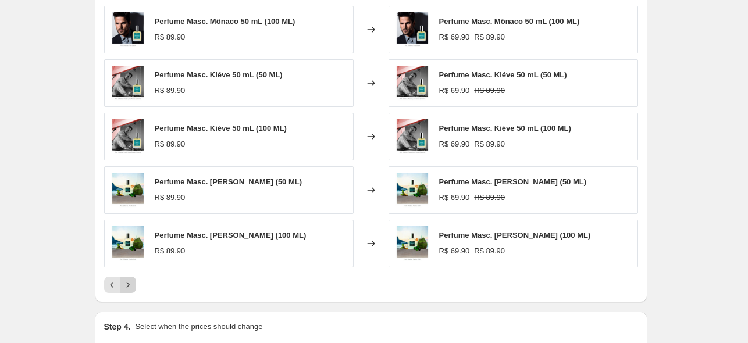
click at [131, 287] on icon "Next" at bounding box center [128, 285] width 12 height 12
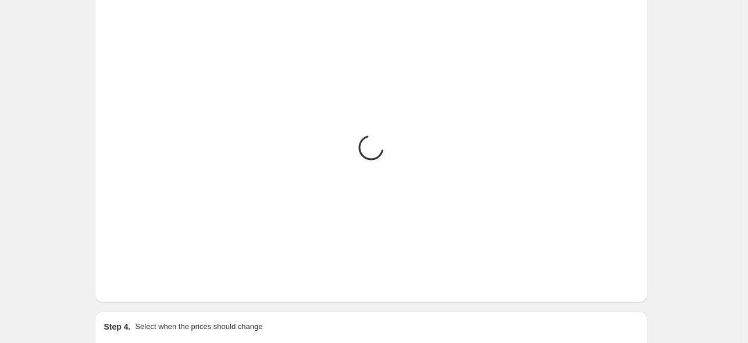
click at [131, 287] on icon "Next" at bounding box center [128, 285] width 12 height 12
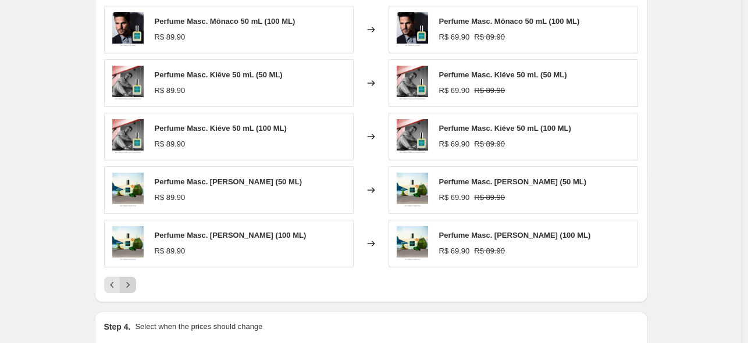
click at [131, 287] on icon "Next" at bounding box center [128, 285] width 12 height 12
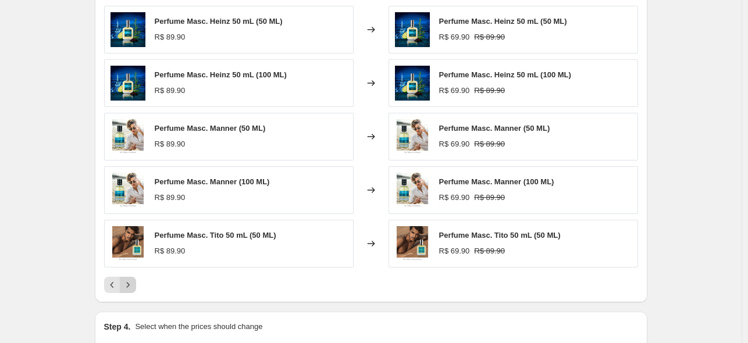
click at [131, 287] on icon "Next" at bounding box center [128, 285] width 12 height 12
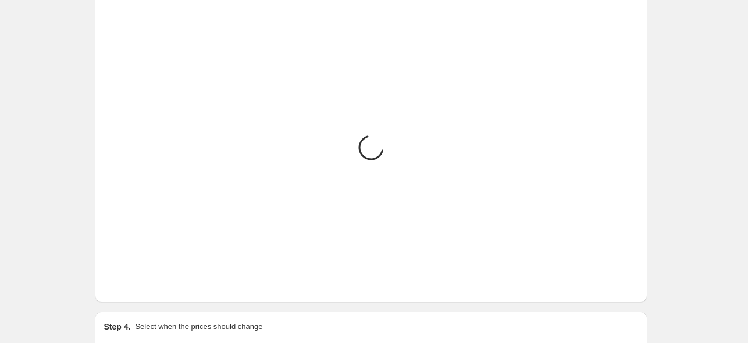
click at [131, 287] on icon "Next" at bounding box center [128, 285] width 12 height 12
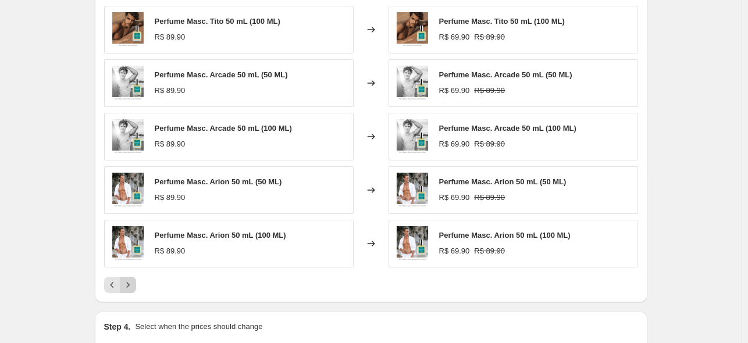
click at [132, 287] on icon "Next" at bounding box center [128, 285] width 12 height 12
click at [133, 287] on icon "Next" at bounding box center [128, 285] width 12 height 12
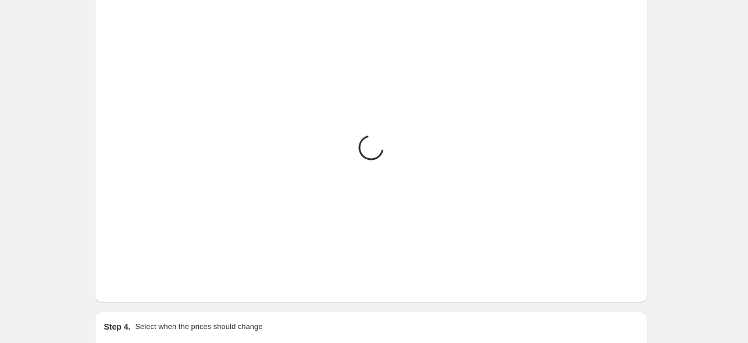
click at [133, 287] on icon "Next" at bounding box center [128, 285] width 12 height 12
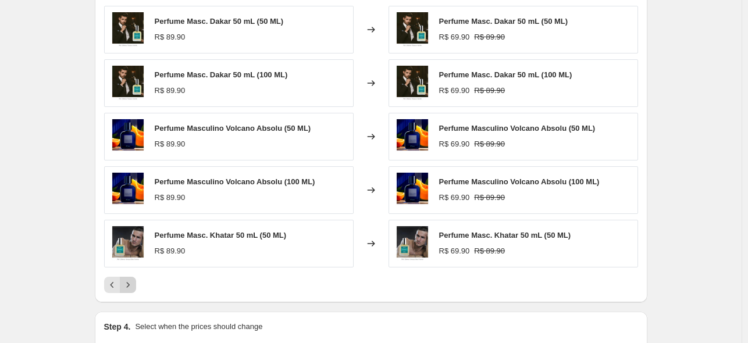
click at [133, 287] on icon "Next" at bounding box center [128, 285] width 12 height 12
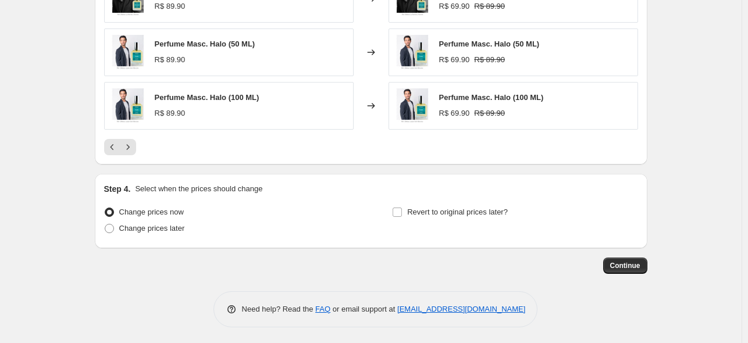
scroll to position [839, 0]
click at [631, 262] on span "Continue" at bounding box center [625, 266] width 30 height 9
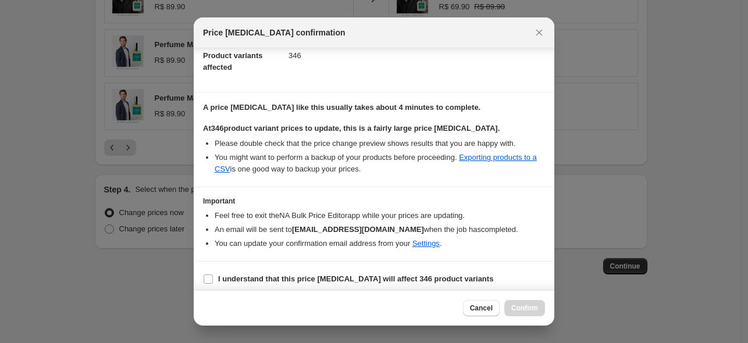
scroll to position [137, 0]
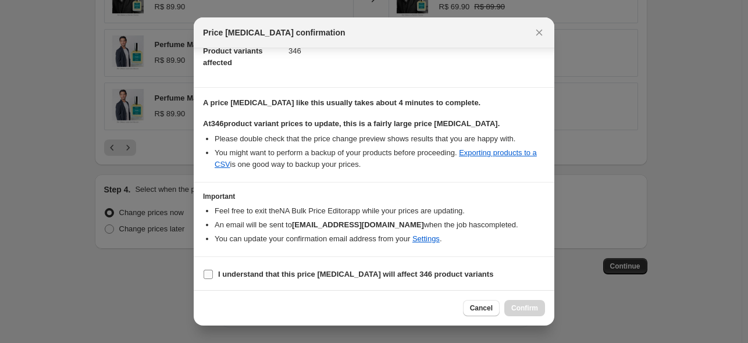
click at [427, 270] on b "I understand that this price change job will affect 346 product variants" at bounding box center [355, 274] width 275 height 9
click at [213, 270] on input "I understand that this price change job will affect 346 product variants" at bounding box center [207, 274] width 9 height 9
checkbox input "true"
click at [520, 304] on span "Confirm" at bounding box center [524, 307] width 27 height 9
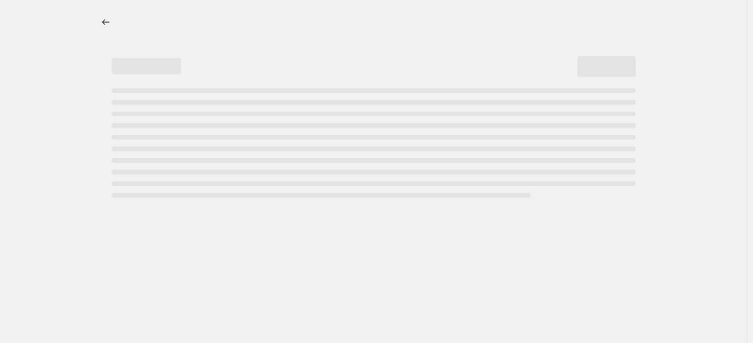
select select "tag"
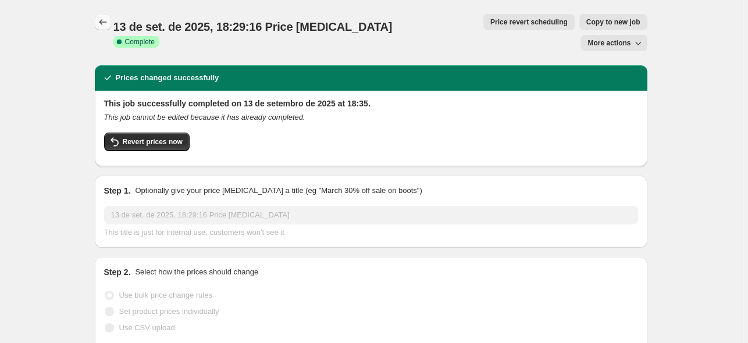
click at [109, 25] on icon "Price change jobs" at bounding box center [103, 22] width 12 height 12
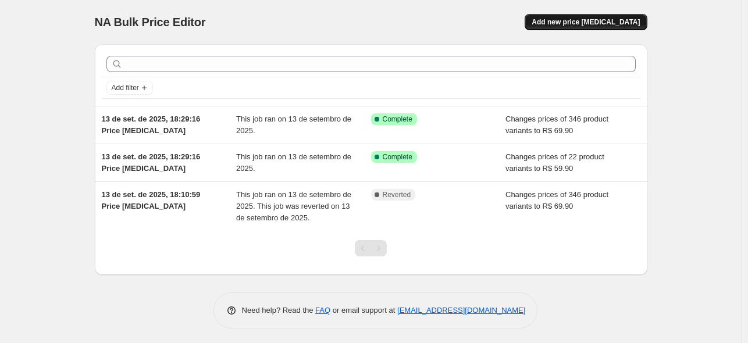
click at [578, 17] on button "Add new price [MEDICAL_DATA]" at bounding box center [585, 22] width 122 height 16
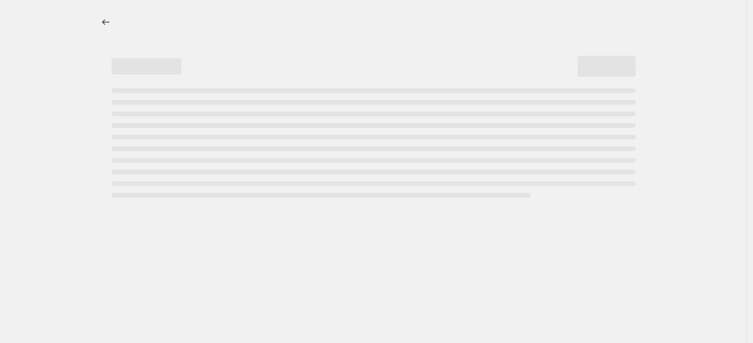
select select "percentage"
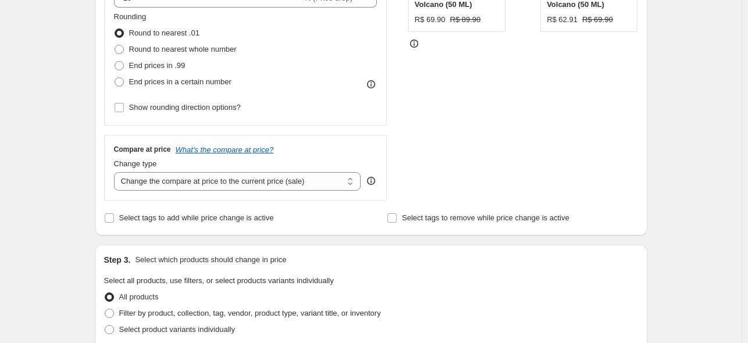
scroll to position [298, 0]
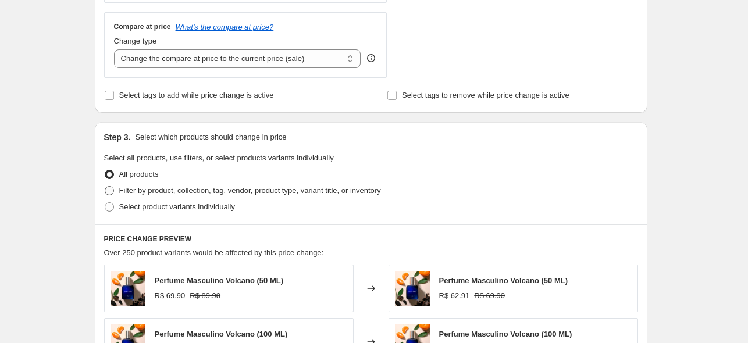
click at [189, 191] on span "Filter by product, collection, tag, vendor, product type, variant title, or inv…" at bounding box center [250, 190] width 262 height 9
click at [105, 187] on input "Filter by product, collection, tag, vendor, product type, variant title, or inv…" at bounding box center [105, 186] width 1 height 1
radio input "true"
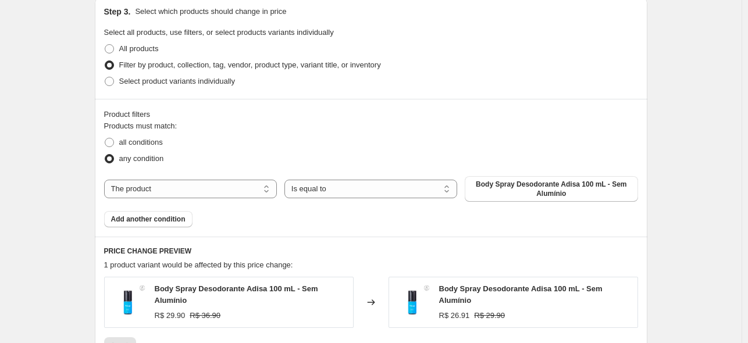
scroll to position [553, 0]
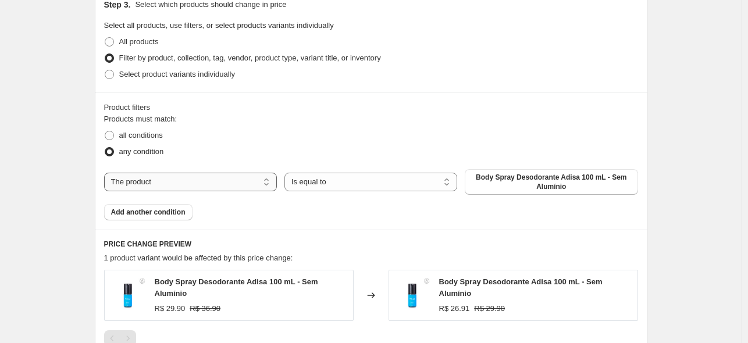
click at [161, 178] on select "The product The product's collection The product's tag The product's vendor The…" at bounding box center [190, 182] width 173 height 19
select select "tag"
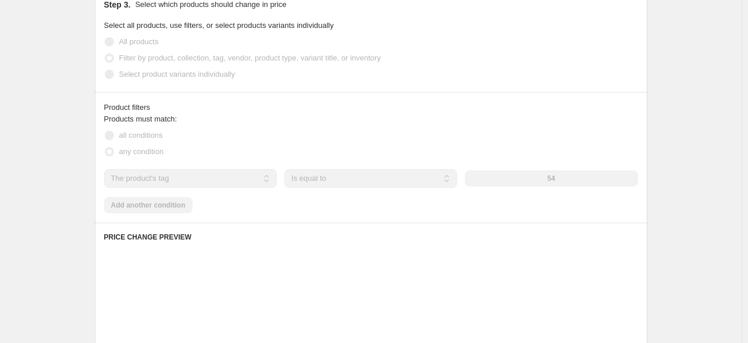
click at [509, 176] on div "54" at bounding box center [550, 178] width 173 height 16
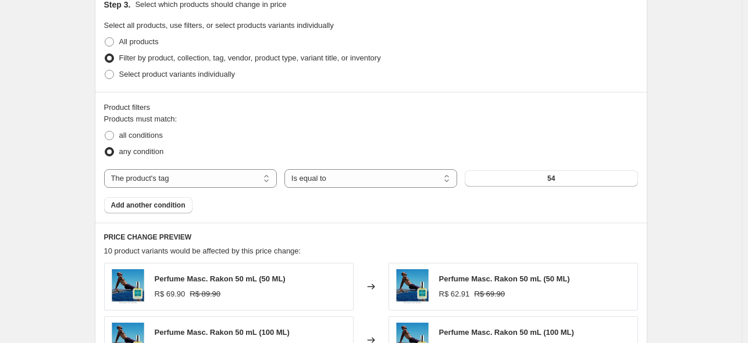
click at [509, 176] on button "54" at bounding box center [550, 178] width 173 height 16
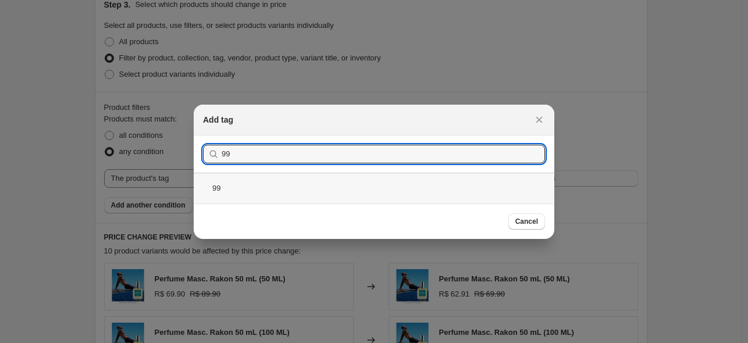
type input "99"
click at [262, 187] on div "99" at bounding box center [374, 188] width 360 height 31
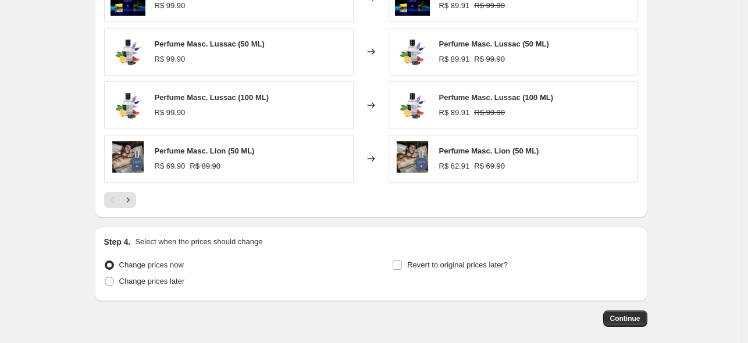
scroll to position [895, 0]
click at [128, 199] on icon "Next" at bounding box center [128, 200] width 12 height 12
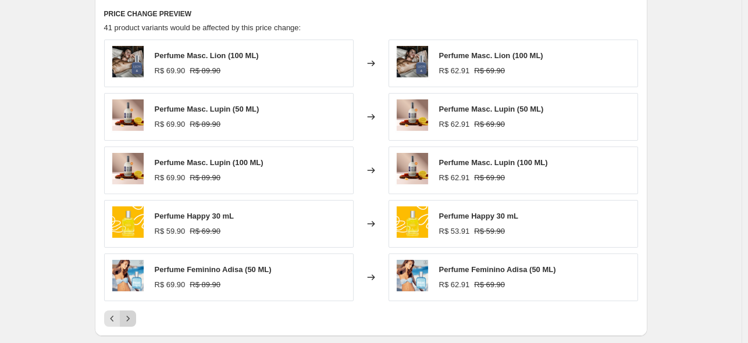
scroll to position [777, 0]
click at [135, 323] on button "Next" at bounding box center [128, 318] width 16 height 16
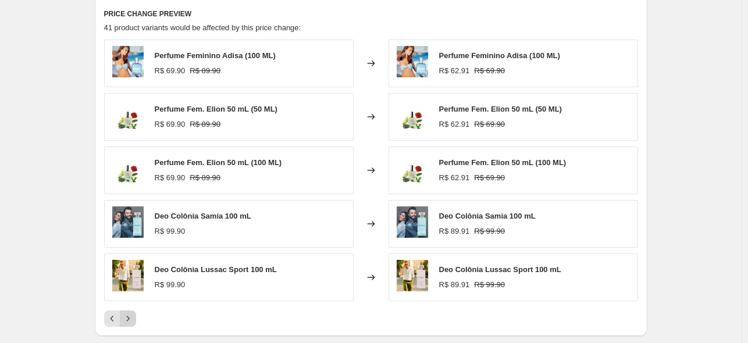
click at [135, 323] on button "Next" at bounding box center [128, 318] width 16 height 16
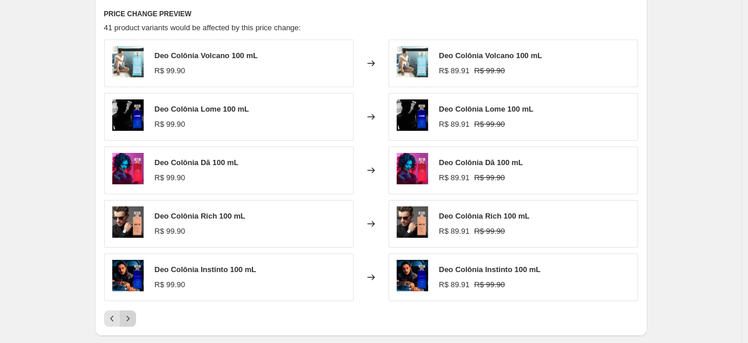
click at [135, 323] on button "Next" at bounding box center [128, 318] width 16 height 16
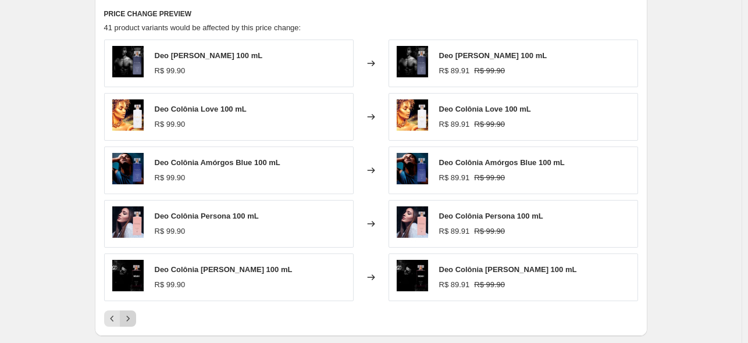
click at [135, 323] on button "Next" at bounding box center [128, 318] width 16 height 16
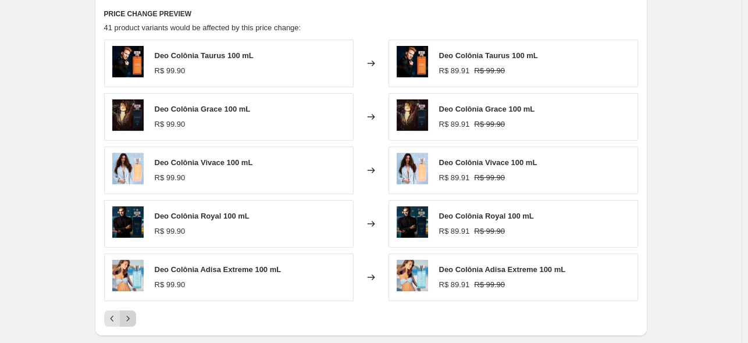
click at [135, 323] on button "Next" at bounding box center [128, 318] width 16 height 16
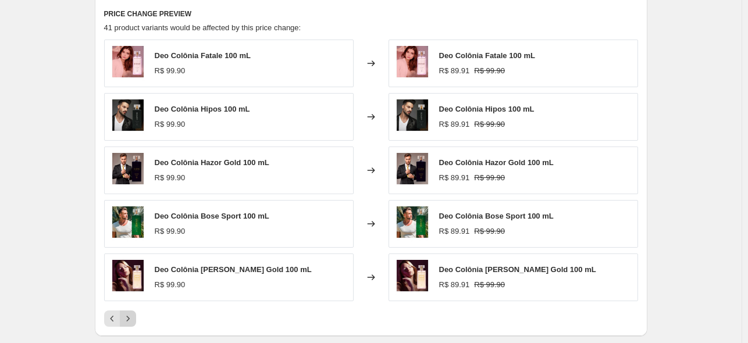
click at [135, 323] on button "Next" at bounding box center [128, 318] width 16 height 16
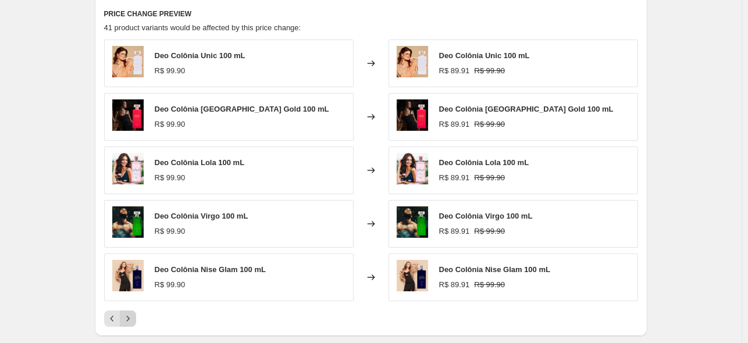
click at [135, 323] on button "Next" at bounding box center [128, 318] width 16 height 16
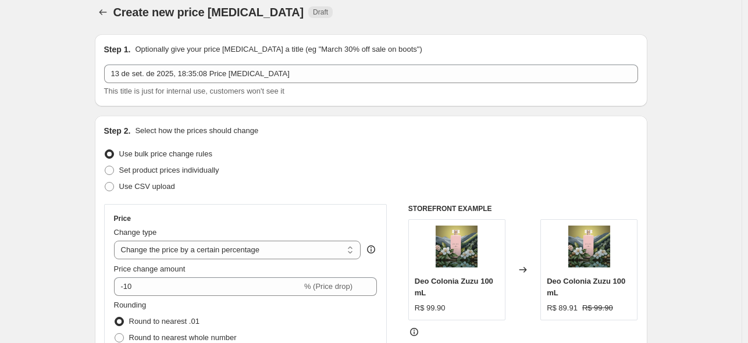
scroll to position [0, 0]
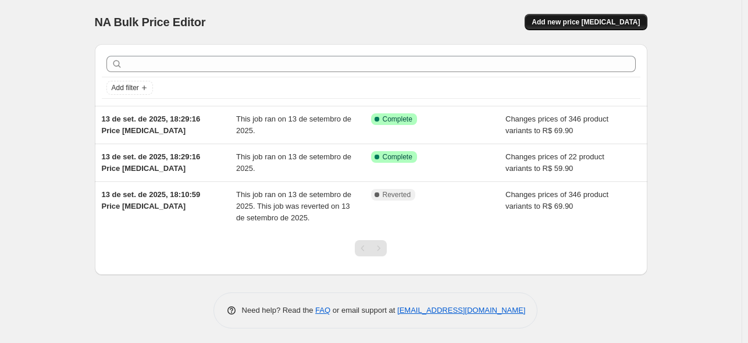
click at [607, 27] on button "Add new price [MEDICAL_DATA]" at bounding box center [585, 22] width 122 height 16
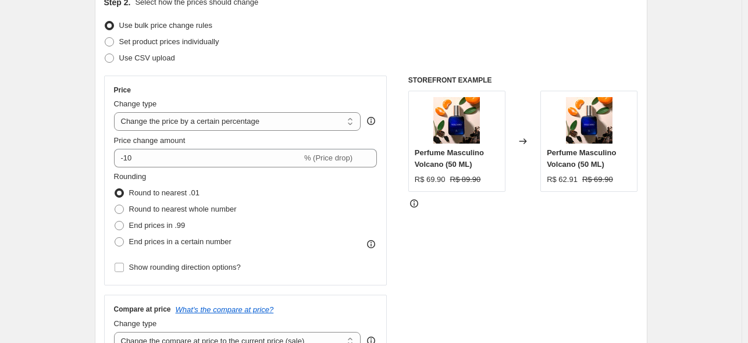
scroll to position [158, 0]
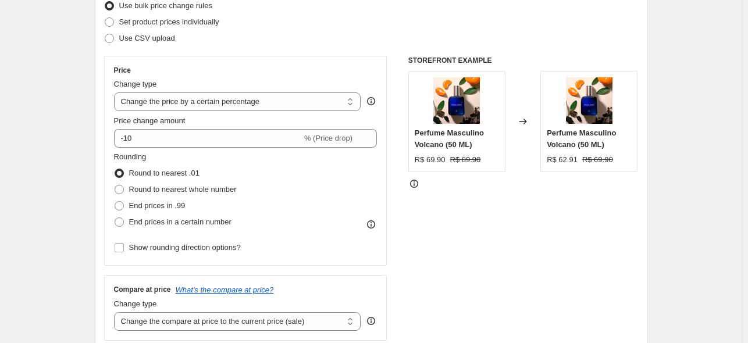
drag, startPoint x: 281, startPoint y: 109, endPoint x: 274, endPoint y: 114, distance: 8.7
click at [281, 108] on select "Change the price to a certain amount Change the price by a certain amount Chang…" at bounding box center [237, 101] width 247 height 19
click at [246, 98] on select "Change the price to a certain amount Change the price by a certain amount Chang…" at bounding box center [237, 101] width 247 height 19
select select "to"
click at [116, 92] on select "Change the price to a certain amount Change the price by a certain amount Chang…" at bounding box center [237, 101] width 247 height 19
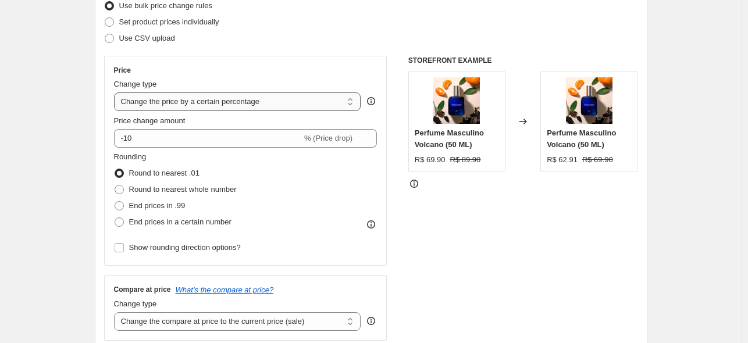
type input "80.00"
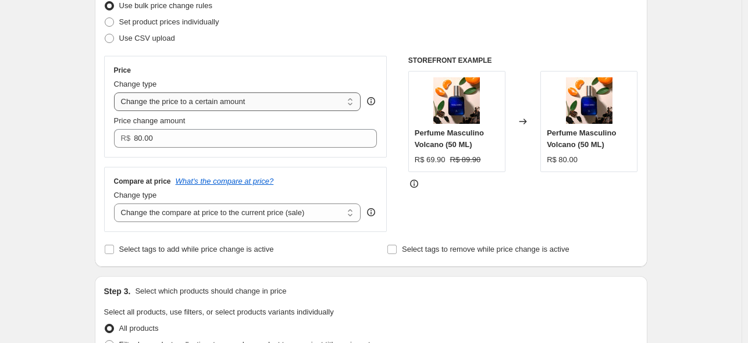
click at [215, 110] on select "Change the price to a certain amount Change the price by a certain amount Chang…" at bounding box center [237, 101] width 247 height 19
select select "percentage"
click at [116, 92] on select "Change the price to a certain amount Change the price by a certain amount Chang…" at bounding box center [237, 101] width 247 height 19
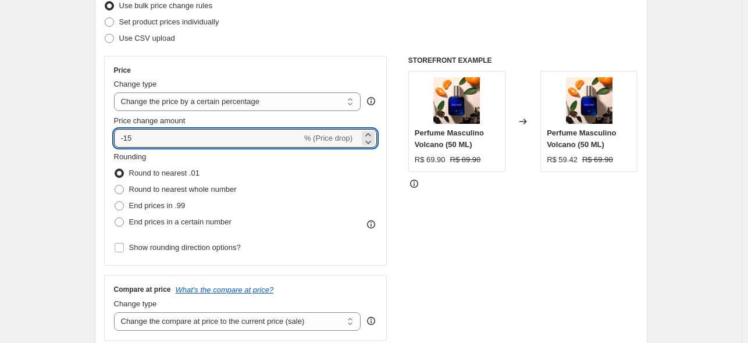
drag, startPoint x: 220, startPoint y: 141, endPoint x: 126, endPoint y: 149, distance: 95.0
click at [126, 149] on div "Price Change type Change the price to a certain amount Change the price by a ce…" at bounding box center [245, 161] width 263 height 190
type input "-33"
click at [140, 224] on span "End prices in a certain number" at bounding box center [180, 221] width 102 height 9
click at [115, 218] on input "End prices in a certain number" at bounding box center [115, 217] width 1 height 1
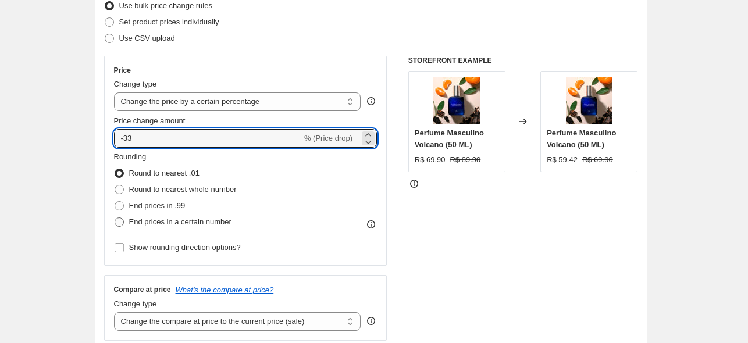
radio input "true"
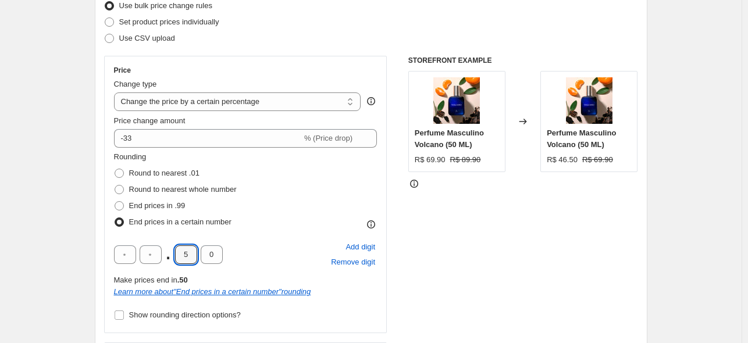
drag, startPoint x: 198, startPoint y: 257, endPoint x: 165, endPoint y: 260, distance: 32.7
click at [165, 260] on div ". 5 0" at bounding box center [168, 254] width 109 height 19
type input "9"
click at [317, 192] on div "Rounding Round to nearest .01 Round to nearest whole number End prices in .99 E…" at bounding box center [245, 190] width 263 height 79
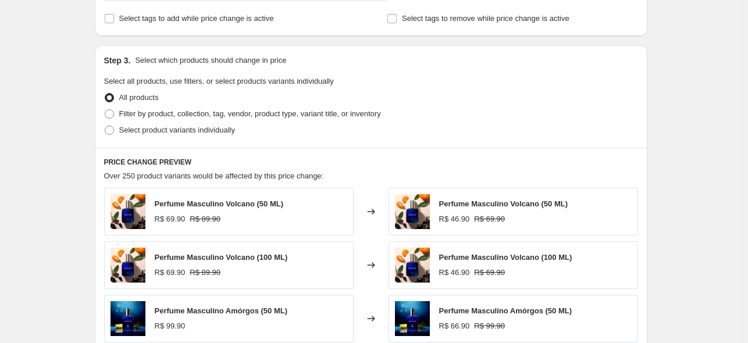
scroll to position [585, 0]
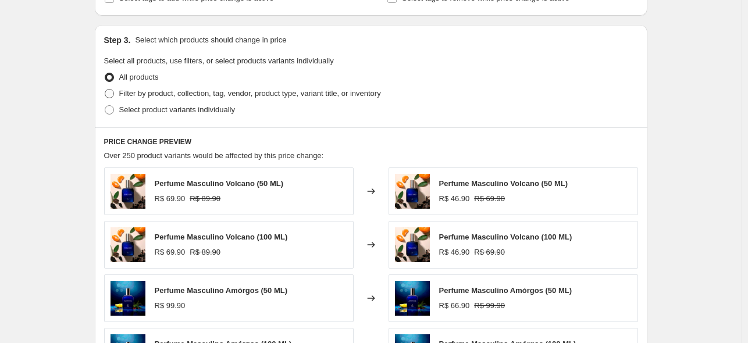
click at [181, 96] on span "Filter by product, collection, tag, vendor, product type, variant title, or inv…" at bounding box center [250, 93] width 262 height 9
click at [105, 90] on input "Filter by product, collection, tag, vendor, product type, variant title, or inv…" at bounding box center [105, 89] width 1 height 1
radio input "true"
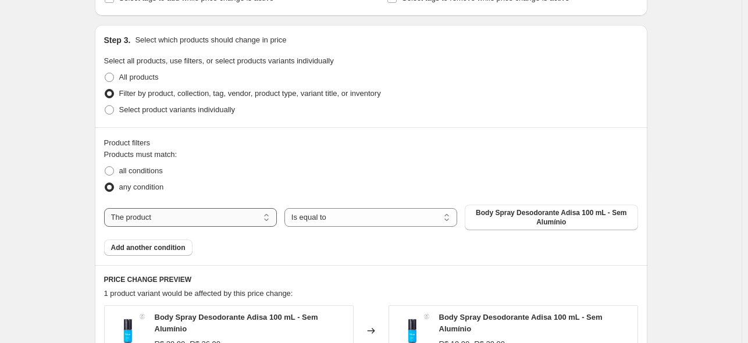
drag, startPoint x: 221, startPoint y: 220, endPoint x: 213, endPoint y: 225, distance: 9.4
click at [221, 220] on select "The product The product's collection The product's tag The product's vendor The…" at bounding box center [190, 217] width 173 height 19
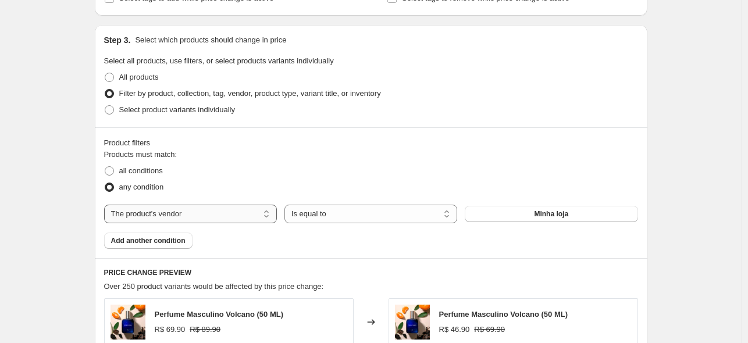
click at [177, 219] on select "The product The product's collection The product's tag The product's vendor The…" at bounding box center [190, 214] width 173 height 19
select select "tag"
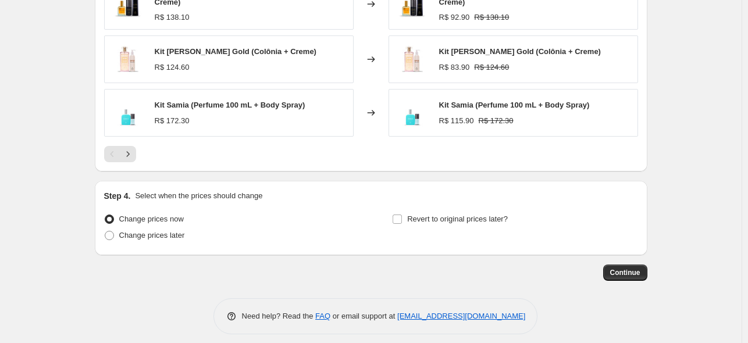
scroll to position [1020, 0]
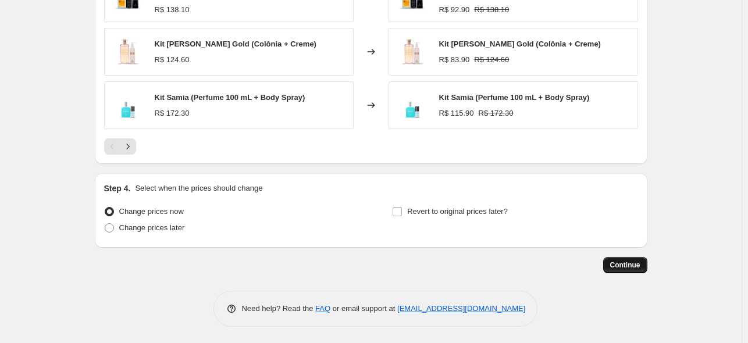
click at [629, 266] on span "Continue" at bounding box center [625, 264] width 30 height 9
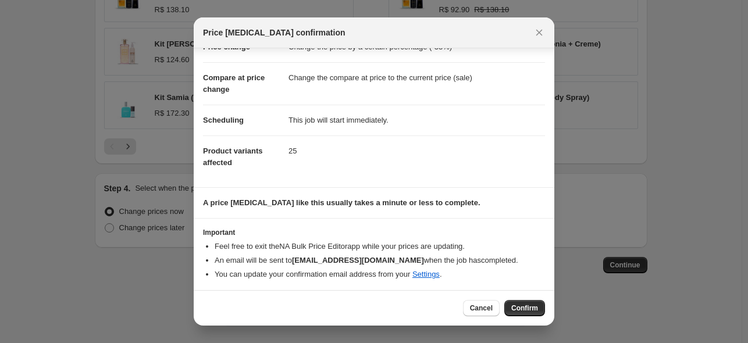
scroll to position [38, 0]
click at [522, 311] on span "Confirm" at bounding box center [524, 307] width 27 height 9
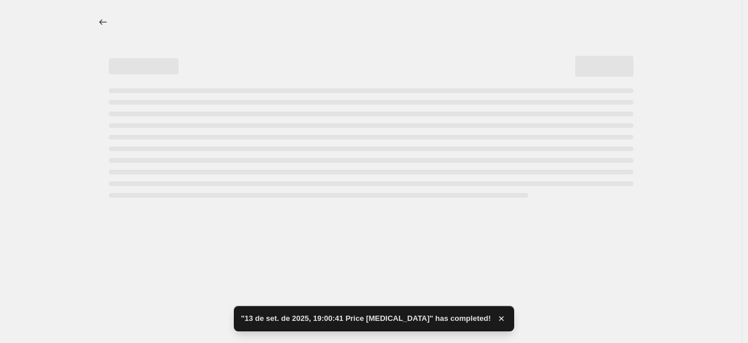
select select "percentage"
select select "tag"
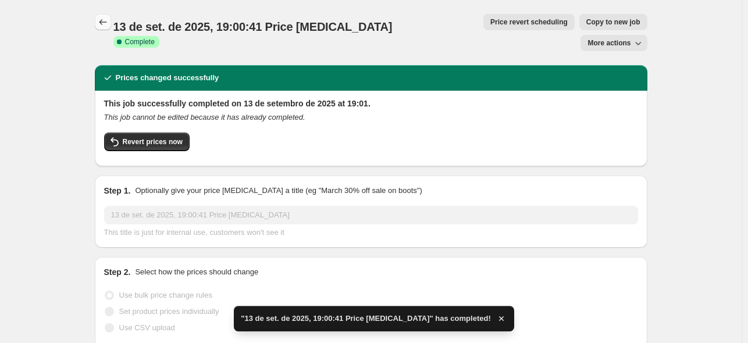
click at [106, 21] on icon "Price change jobs" at bounding box center [103, 22] width 12 height 12
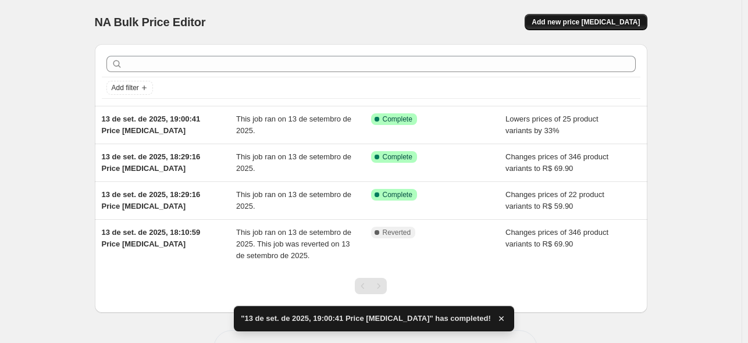
click at [586, 20] on span "Add new price [MEDICAL_DATA]" at bounding box center [585, 21] width 108 height 9
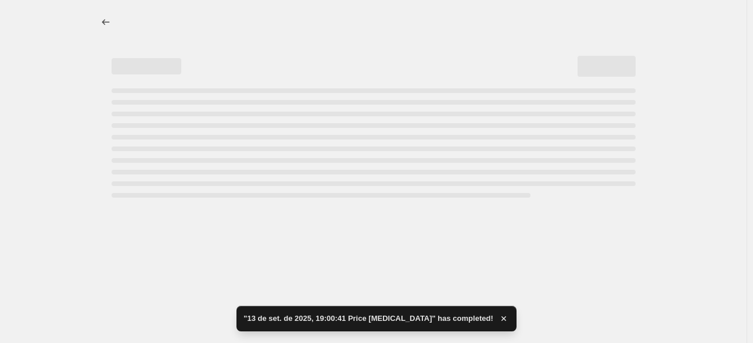
select select "percentage"
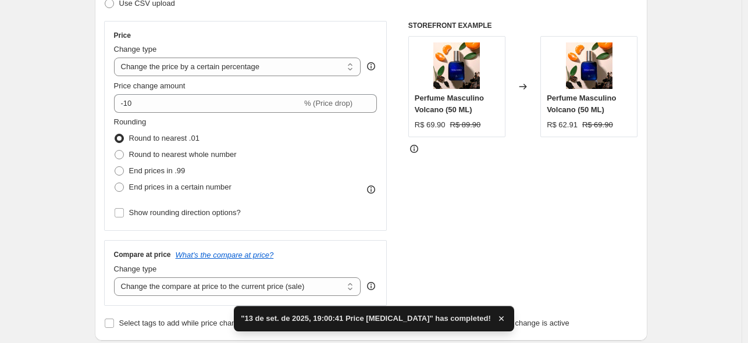
scroll to position [192, 0]
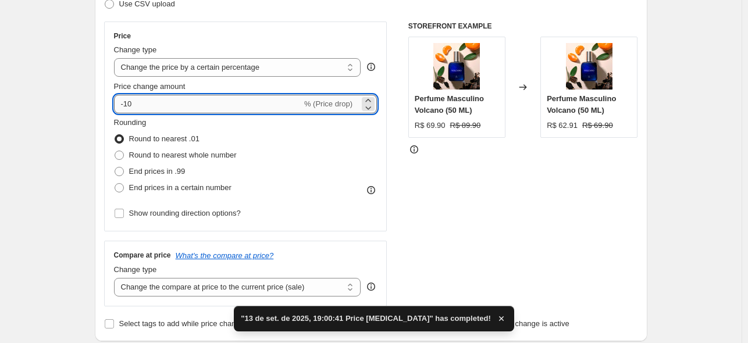
click at [193, 108] on input "-10" at bounding box center [208, 104] width 188 height 19
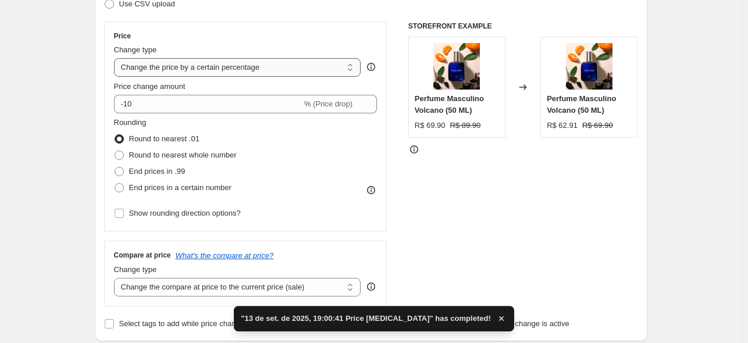
click at [272, 70] on select "Change the price to a certain amount Change the price by a certain amount Chang…" at bounding box center [237, 67] width 247 height 19
drag, startPoint x: 272, startPoint y: 70, endPoint x: 269, endPoint y: 81, distance: 10.9
click at [272, 70] on select "Change the price to a certain amount Change the price by a certain amount Chang…" at bounding box center [237, 67] width 247 height 19
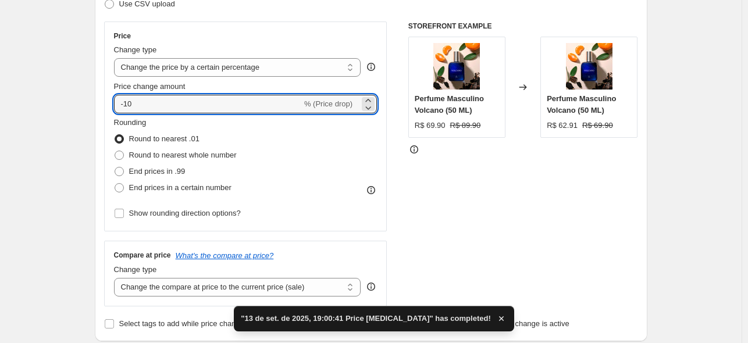
drag, startPoint x: 84, startPoint y: 104, endPoint x: 37, endPoint y: 103, distance: 47.1
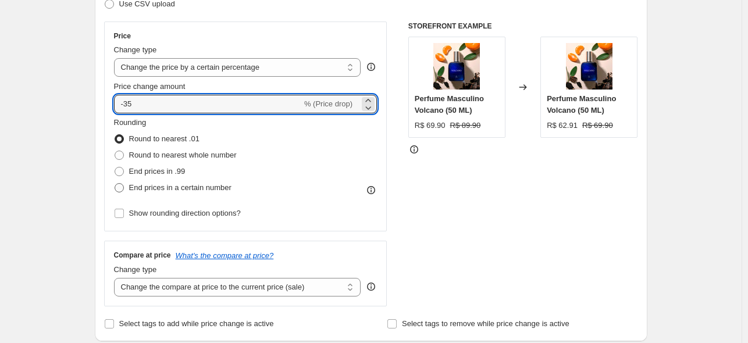
type input "-35"
click at [201, 188] on span "End prices in a certain number" at bounding box center [180, 187] width 102 height 9
click at [115, 184] on input "End prices in a certain number" at bounding box center [115, 183] width 1 height 1
radio input "true"
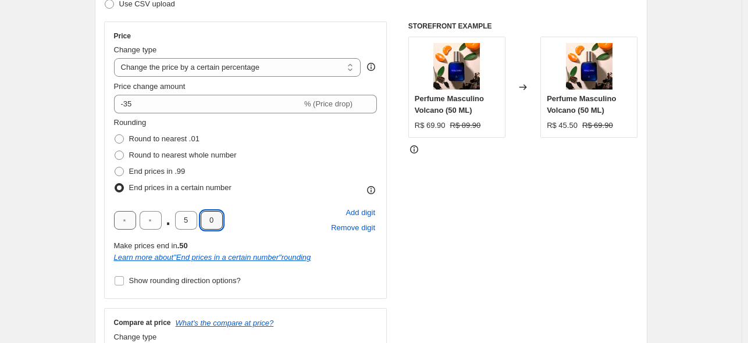
drag, startPoint x: 139, startPoint y: 219, endPoint x: 129, endPoint y: 218, distance: 9.9
click at [130, 218] on div ". 5 0" at bounding box center [168, 220] width 109 height 19
drag, startPoint x: 186, startPoint y: 219, endPoint x: 137, endPoint y: 220, distance: 48.8
click at [144, 220] on div ". 5 0" at bounding box center [168, 220] width 109 height 19
drag, startPoint x: 189, startPoint y: 221, endPoint x: 100, endPoint y: 206, distance: 90.8
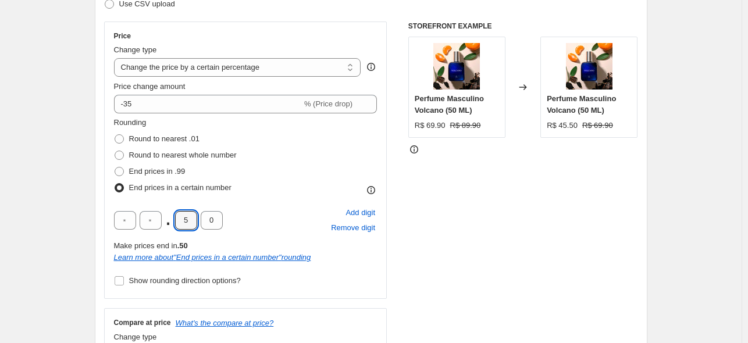
click at [116, 211] on div ". 5 0" at bounding box center [168, 220] width 109 height 19
click at [192, 225] on input "0" at bounding box center [186, 220] width 22 height 19
drag, startPoint x: 192, startPoint y: 225, endPoint x: 158, endPoint y: 223, distance: 34.3
click at [158, 223] on div ". 0 0" at bounding box center [168, 220] width 109 height 19
type input "9"
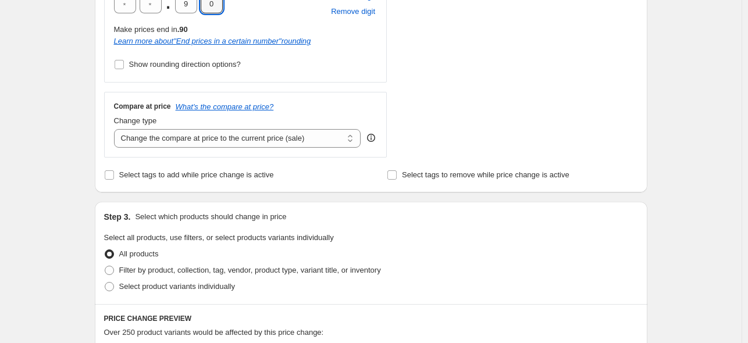
scroll to position [580, 0]
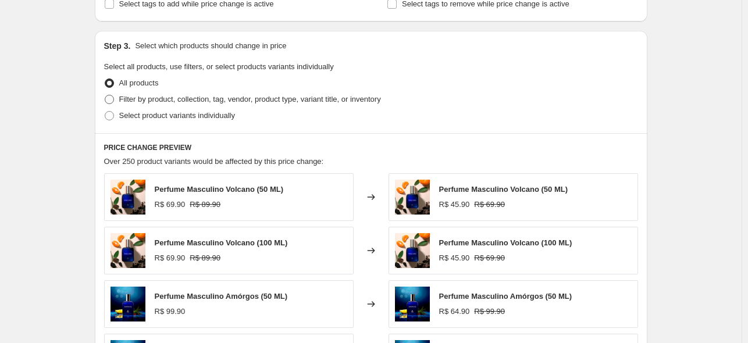
click at [163, 97] on span "Filter by product, collection, tag, vendor, product type, variant title, or inv…" at bounding box center [250, 99] width 262 height 9
click at [105, 95] on input "Filter by product, collection, tag, vendor, product type, variant title, or inv…" at bounding box center [105, 95] width 1 height 1
radio input "true"
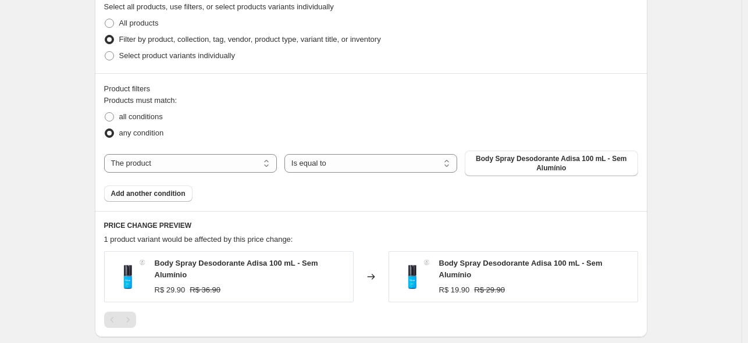
scroll to position [643, 0]
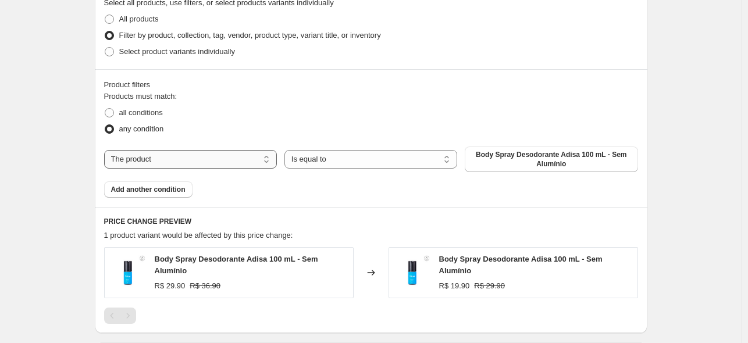
click at [238, 159] on select "The product The product's collection The product's tag The product's vendor The…" at bounding box center [190, 159] width 173 height 19
click at [176, 160] on select "The product The product's collection The product's tag The product's vendor The…" at bounding box center [190, 159] width 173 height 19
select select "tag"
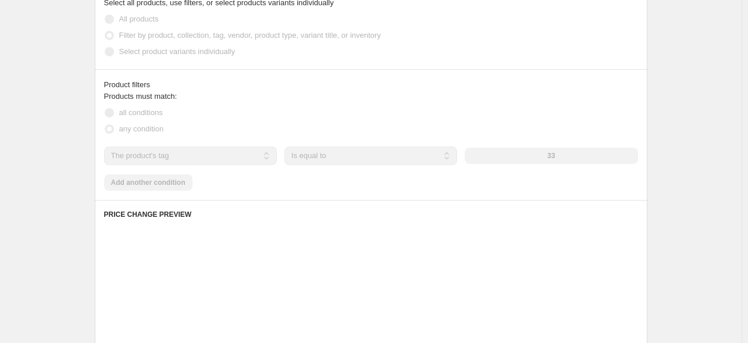
click at [549, 162] on div "33" at bounding box center [550, 156] width 173 height 16
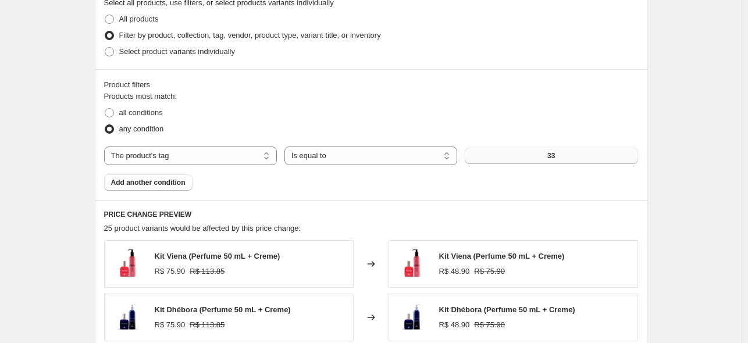
click at [549, 156] on span "33" at bounding box center [551, 155] width 8 height 9
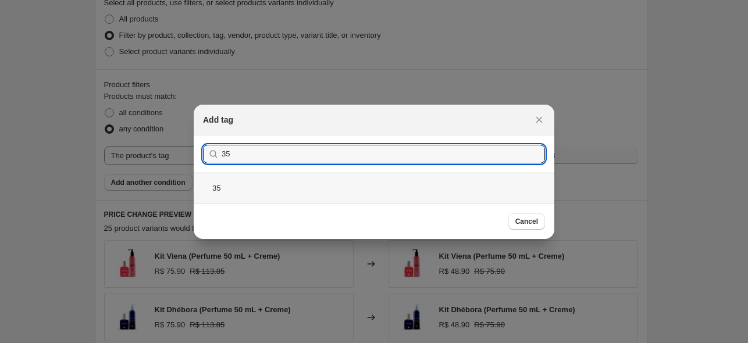
type input "35"
click at [251, 183] on div "35" at bounding box center [374, 188] width 360 height 31
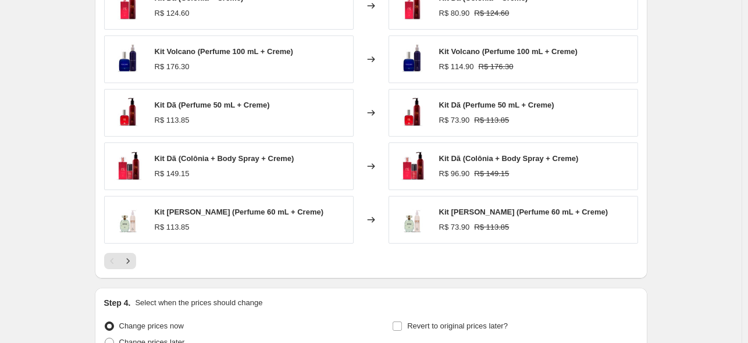
scroll to position [1016, 0]
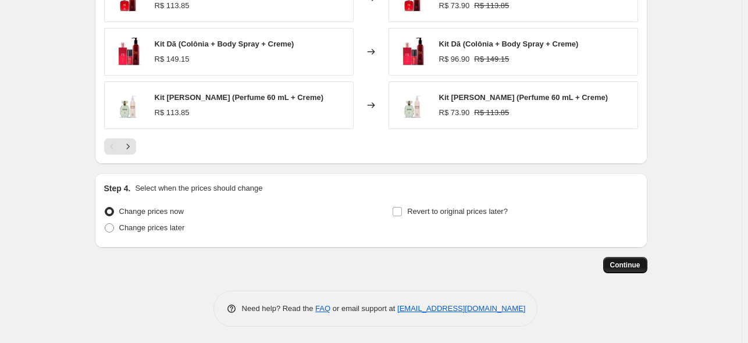
click at [630, 262] on span "Continue" at bounding box center [625, 264] width 30 height 9
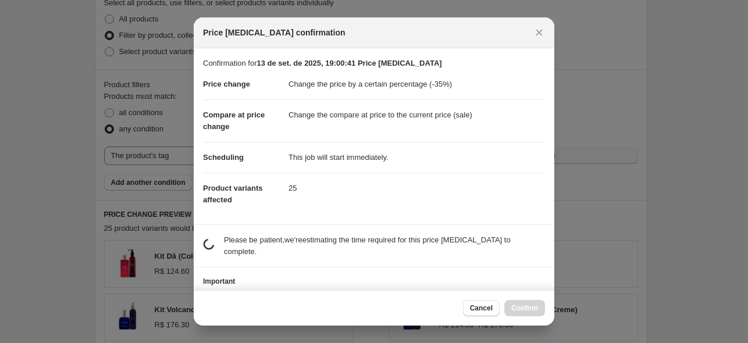
scroll to position [0, 0]
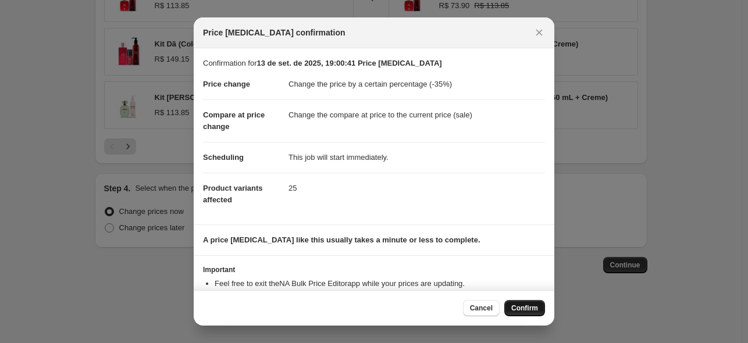
click at [530, 307] on span "Confirm" at bounding box center [524, 307] width 27 height 9
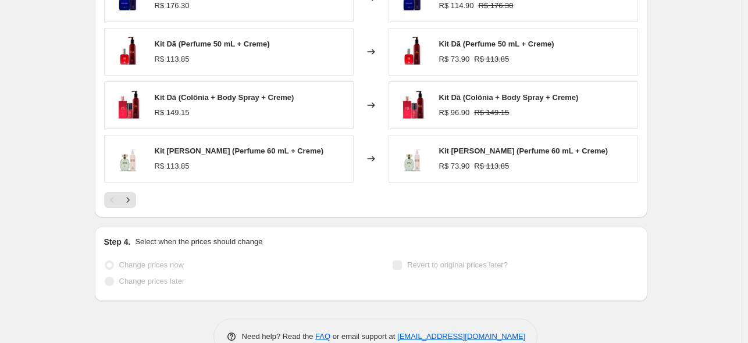
scroll to position [1046, 0]
select select "percentage"
select select "tag"
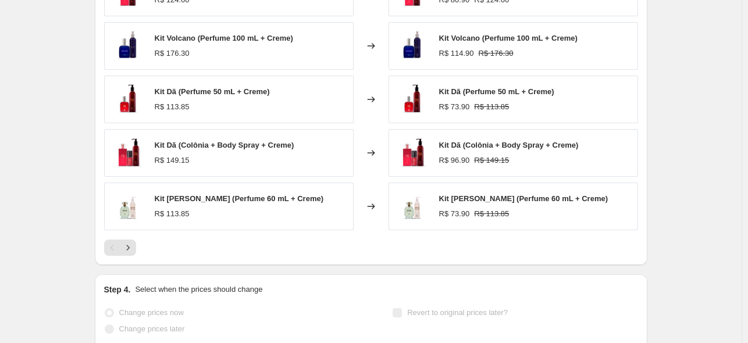
scroll to position [0, 0]
